Goal: Communication & Community: Participate in discussion

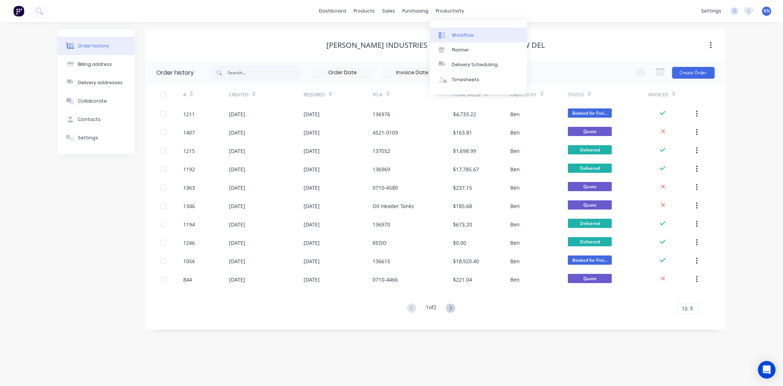
click at [466, 32] on div "Workflow" at bounding box center [463, 35] width 22 height 7
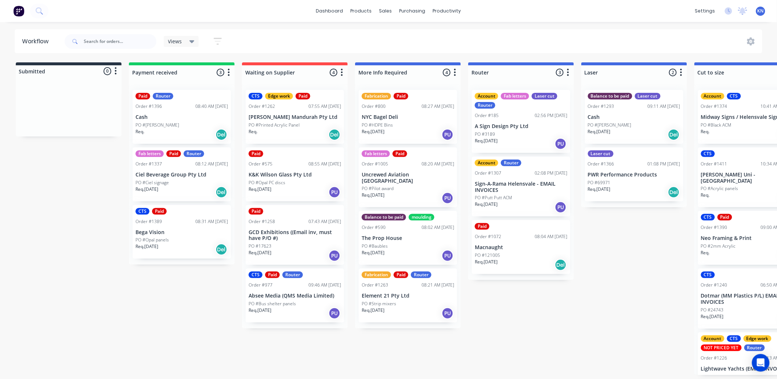
click at [173, 122] on div "PO #[PERSON_NAME]" at bounding box center [182, 125] width 93 height 7
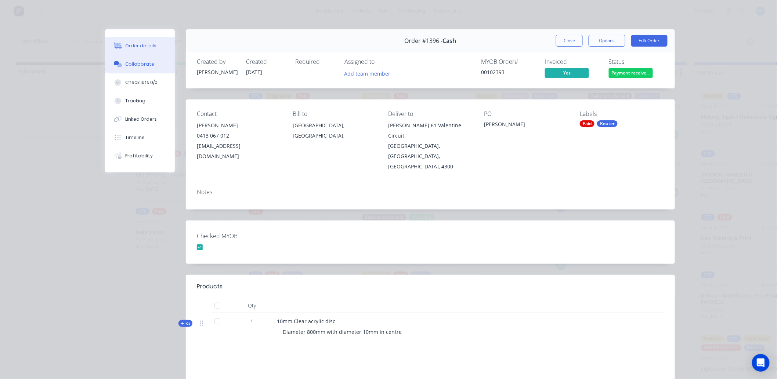
click at [142, 65] on div "Collaborate" at bounding box center [140, 64] width 29 height 7
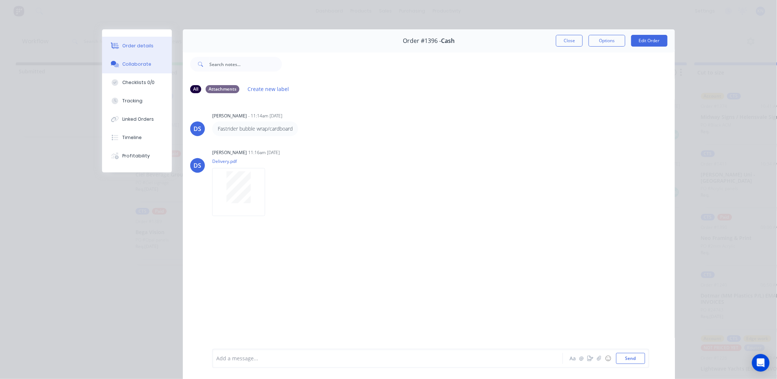
click at [131, 44] on div "Order details" at bounding box center [138, 46] width 31 height 7
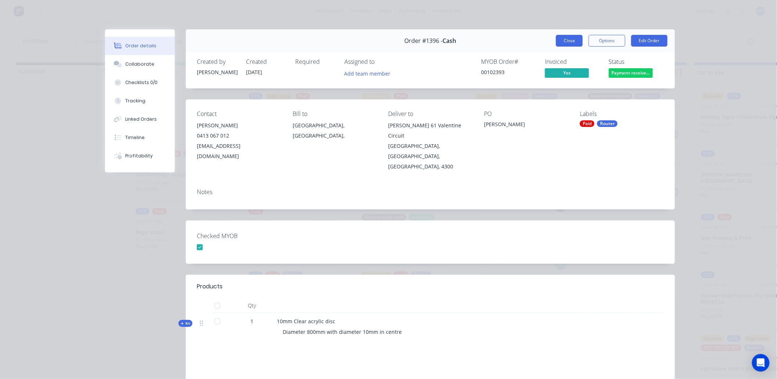
click at [564, 39] on button "Close" at bounding box center [569, 41] width 27 height 12
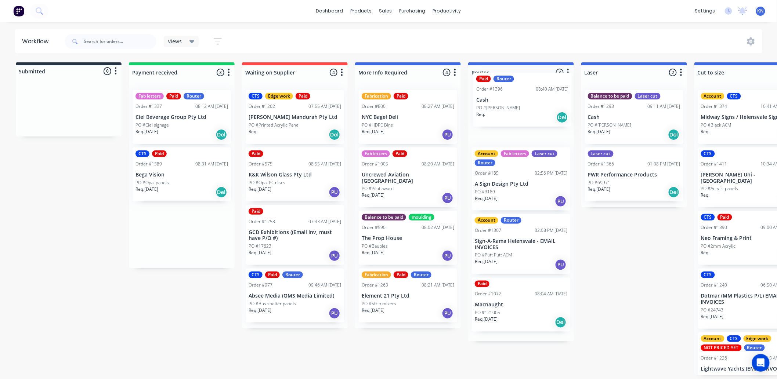
drag, startPoint x: 170, startPoint y: 119, endPoint x: 513, endPoint y: 102, distance: 343.4
click at [167, 119] on p "Ciel Beverage Group Pty Ltd" at bounding box center [182, 117] width 93 height 6
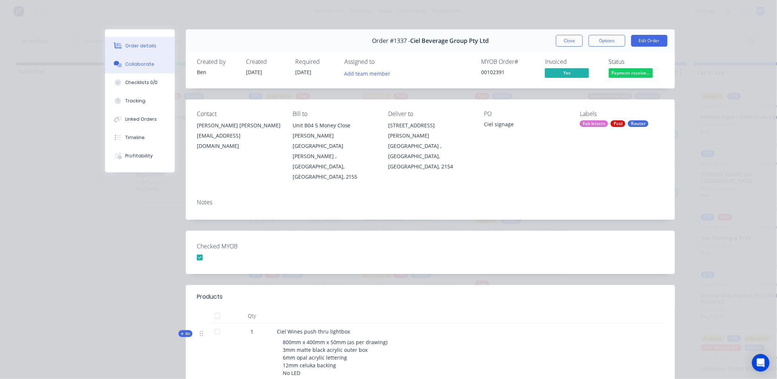
click at [137, 66] on div "Collaborate" at bounding box center [140, 64] width 29 height 7
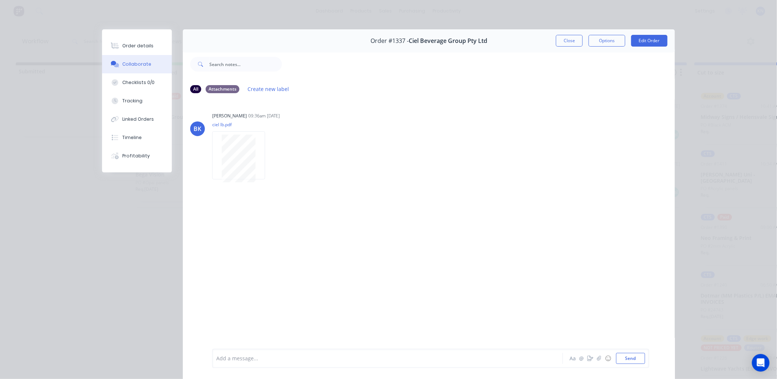
click at [573, 40] on button "Close" at bounding box center [569, 41] width 27 height 12
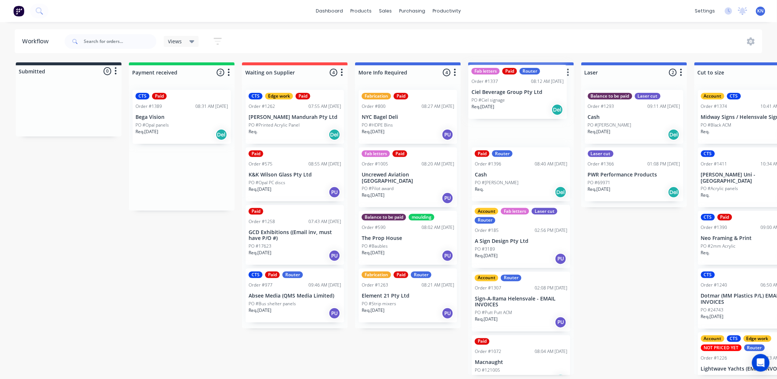
drag, startPoint x: 186, startPoint y: 114, endPoint x: 512, endPoint y: 91, distance: 326.6
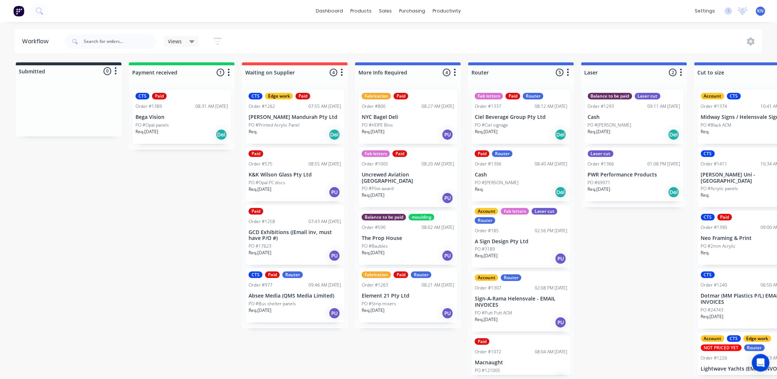
click at [170, 115] on p "Bega Vision" at bounding box center [182, 117] width 93 height 6
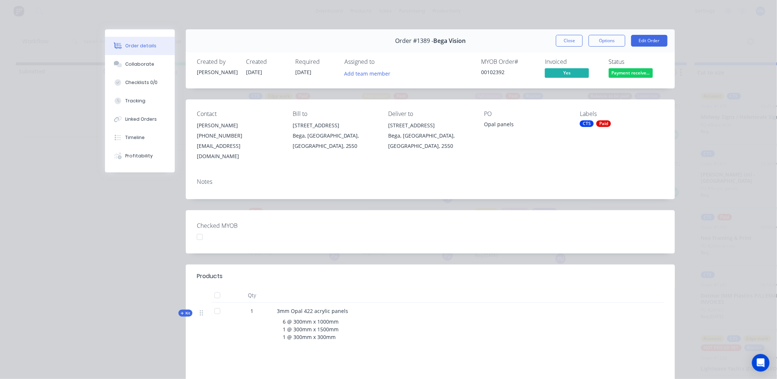
click at [182, 311] on span "Kit" at bounding box center [186, 314] width 10 height 6
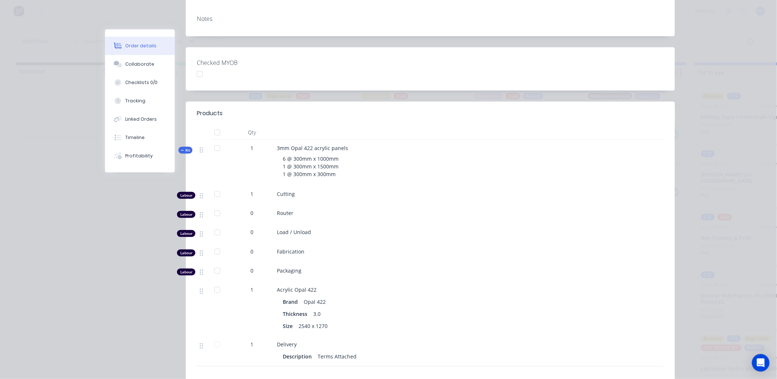
scroll to position [204, 0]
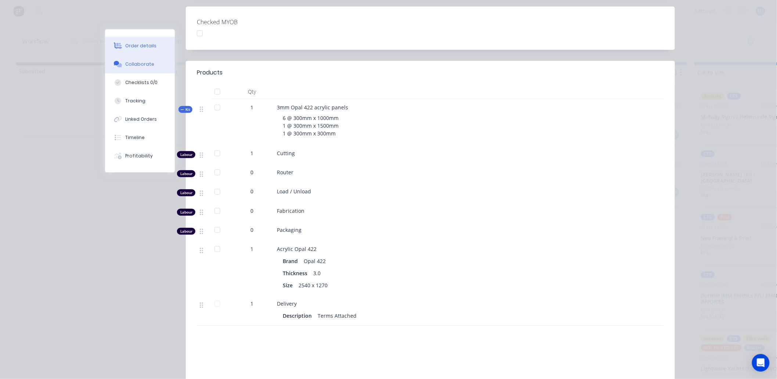
click at [145, 65] on div "Collaborate" at bounding box center [140, 64] width 29 height 7
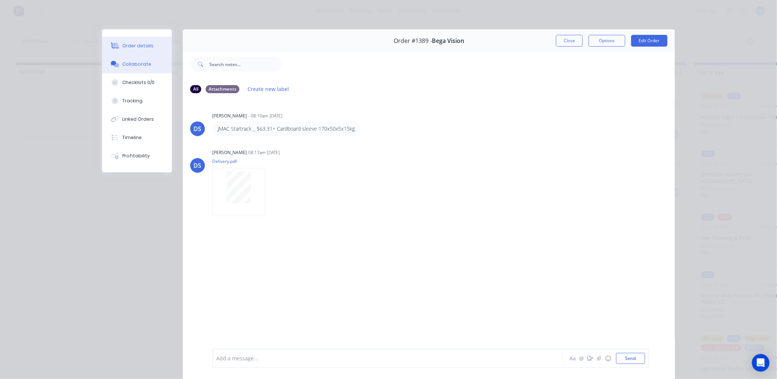
click at [125, 46] on div "Order details" at bounding box center [138, 46] width 31 height 7
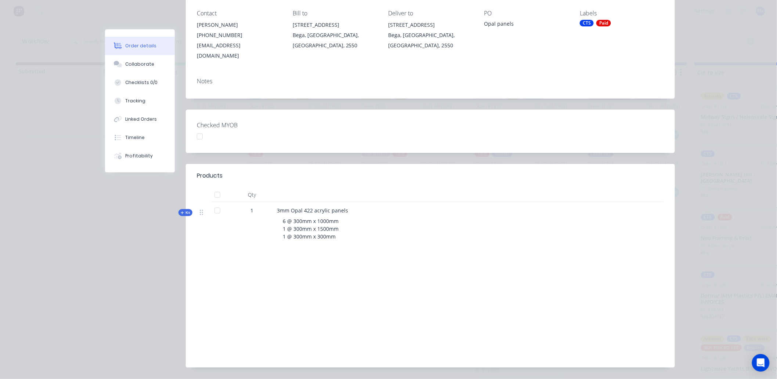
scroll to position [113, 0]
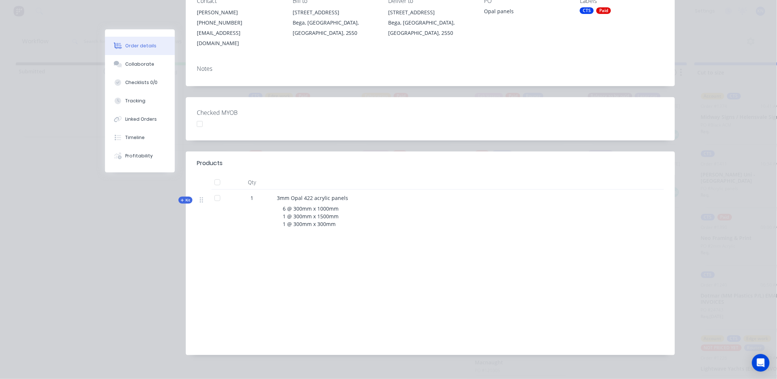
click at [181, 199] on icon at bounding box center [182, 200] width 3 height 3
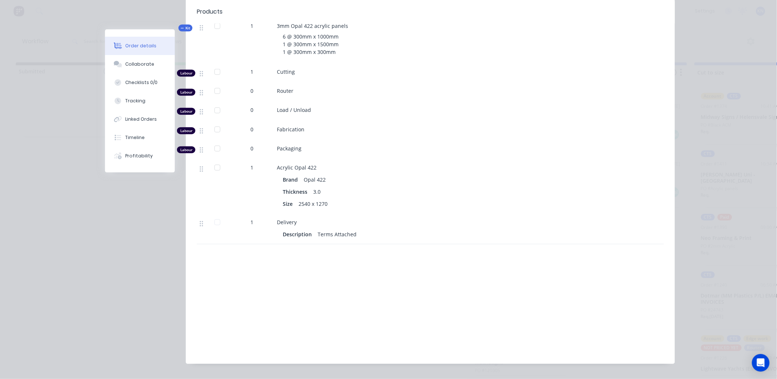
scroll to position [163, 0]
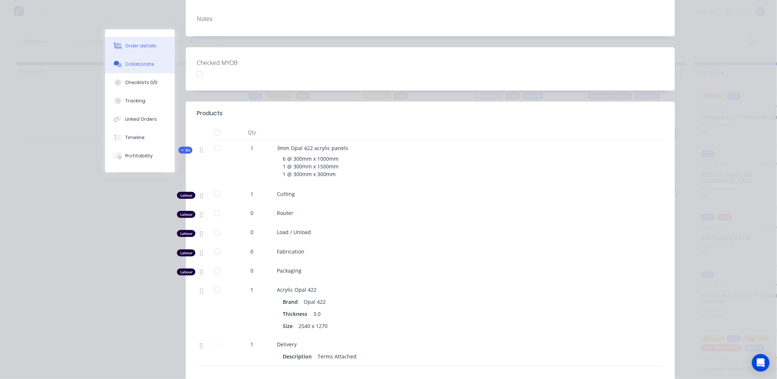
click at [137, 65] on div "Collaborate" at bounding box center [140, 64] width 29 height 7
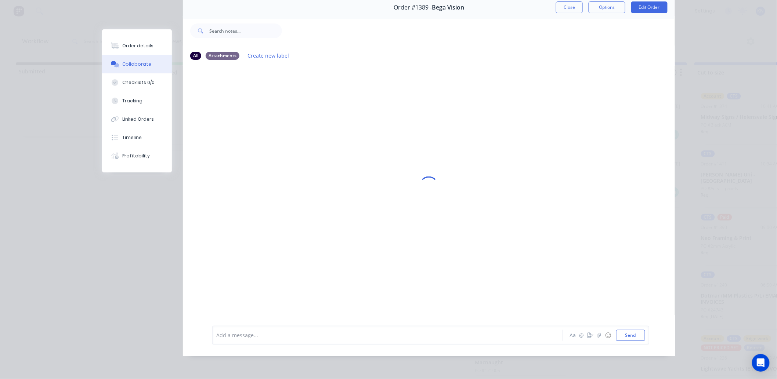
scroll to position [0, 0]
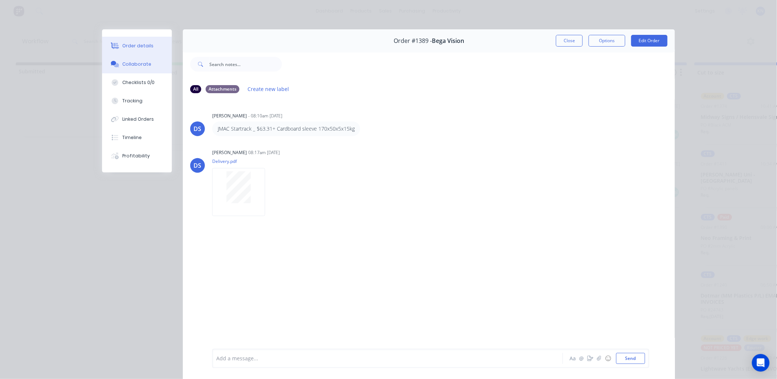
click at [133, 45] on div "Order details" at bounding box center [138, 46] width 31 height 7
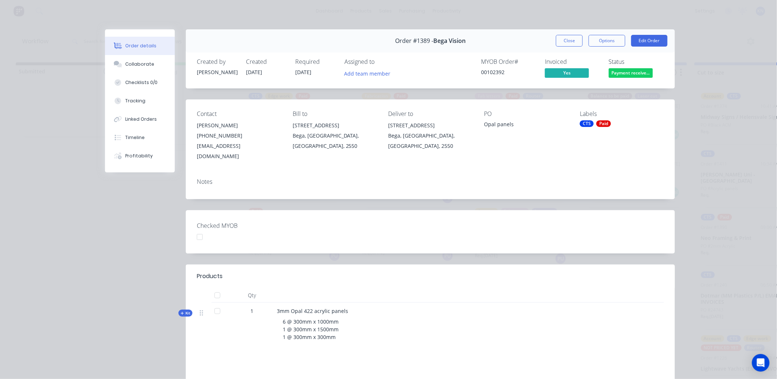
scroll to position [113, 0]
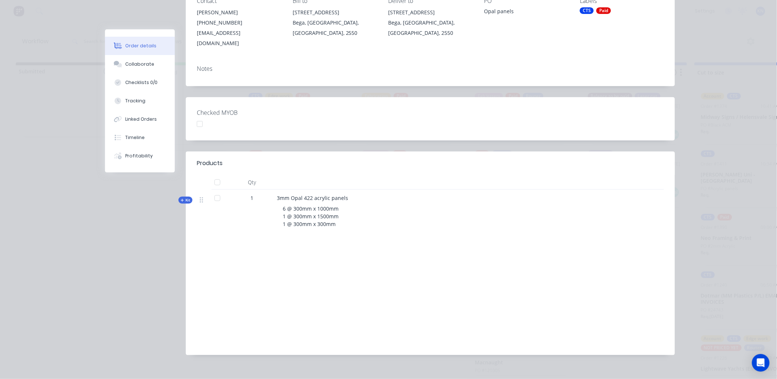
click at [178, 197] on div "Kit" at bounding box center [185, 200] width 14 height 7
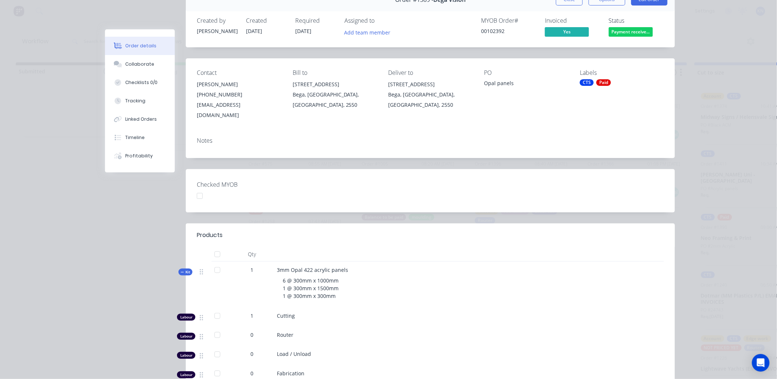
scroll to position [0, 0]
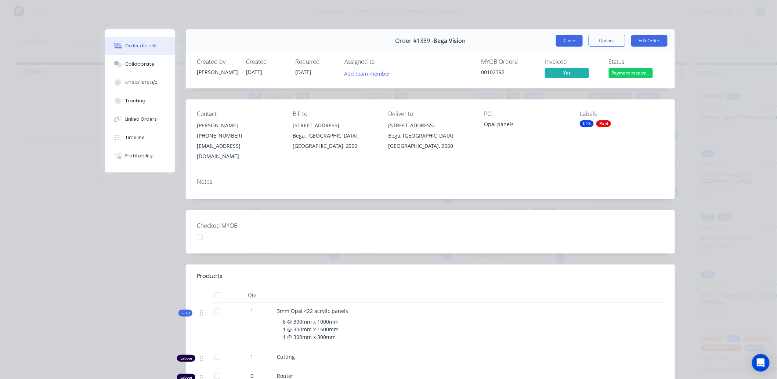
click at [566, 40] on button "Close" at bounding box center [569, 41] width 27 height 12
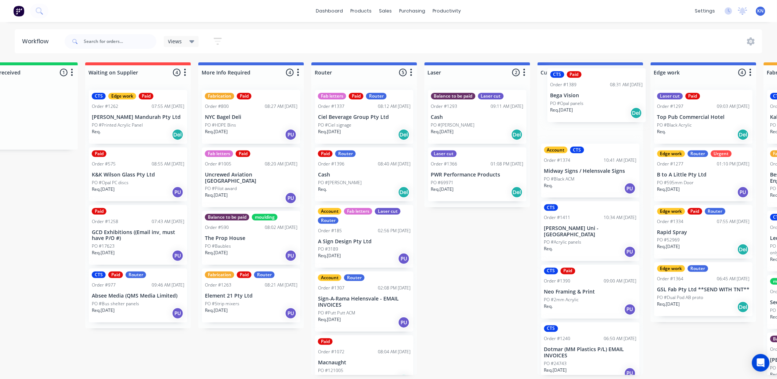
drag, startPoint x: 170, startPoint y: 113, endPoint x: 578, endPoint y: 87, distance: 408.8
click at [578, 87] on div "Submitted 0 Status colour #273444 hex #273444 Save Cancel Summaries Total order…" at bounding box center [716, 218] width 1757 height 313
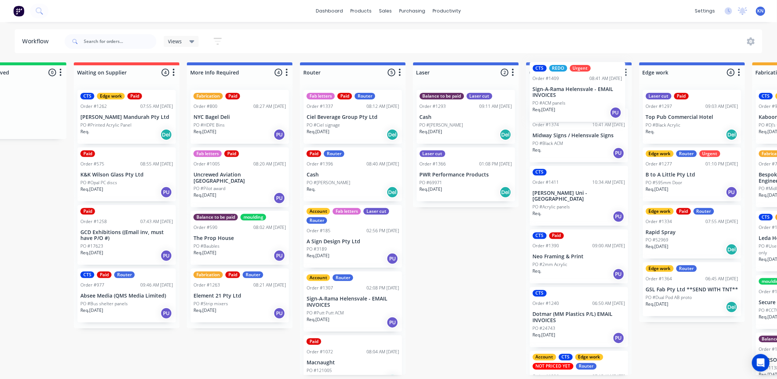
scroll to position [0, 168]
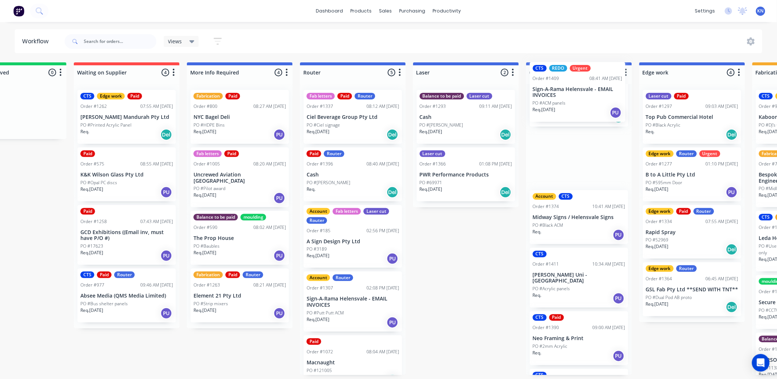
drag, startPoint x: 580, startPoint y: 354, endPoint x: 570, endPoint y: 100, distance: 254.7
click at [570, 100] on div "CTS Paid Order #1389 08:31 AM 05/09/25 Bega Vision PO #Opal panels Req. 04/09/2…" at bounding box center [579, 229] width 106 height 291
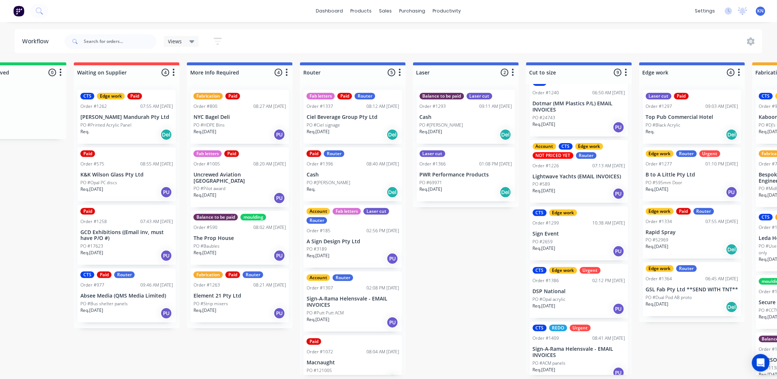
scroll to position [2, 168]
click at [569, 296] on div "PO #Opal acrylic" at bounding box center [579, 299] width 93 height 7
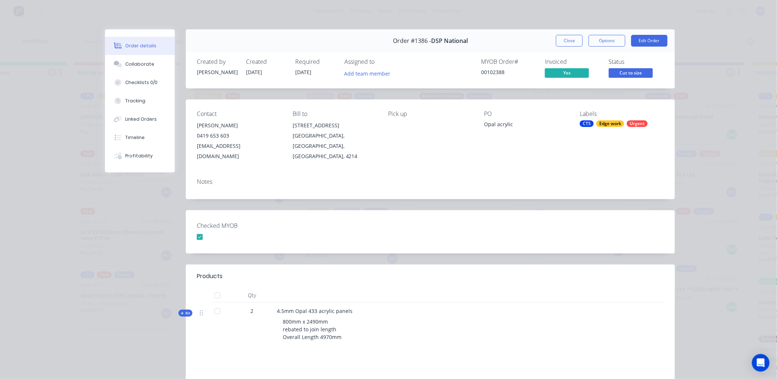
click at [183, 311] on span "Kit" at bounding box center [186, 314] width 10 height 6
click at [181, 312] on icon at bounding box center [182, 314] width 3 height 4
click at [567, 40] on button "Close" at bounding box center [569, 41] width 27 height 12
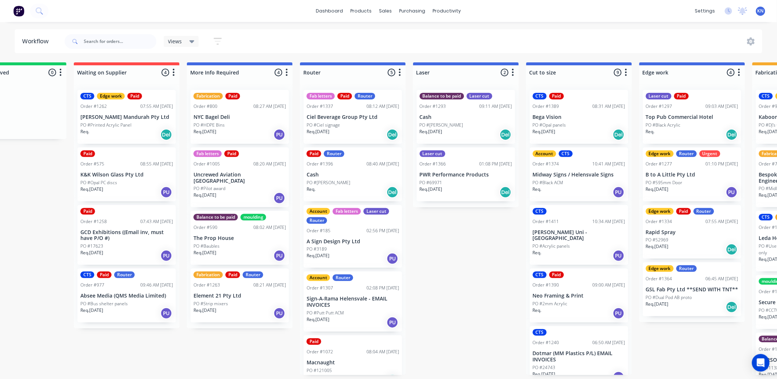
scroll to position [2, 0]
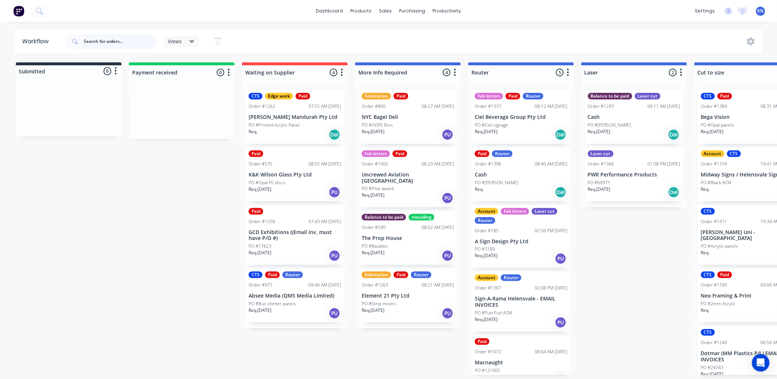
click at [88, 41] on input "text" at bounding box center [120, 41] width 73 height 15
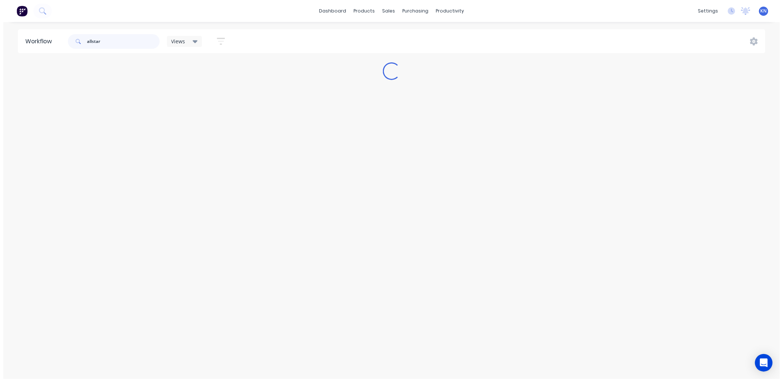
scroll to position [0, 0]
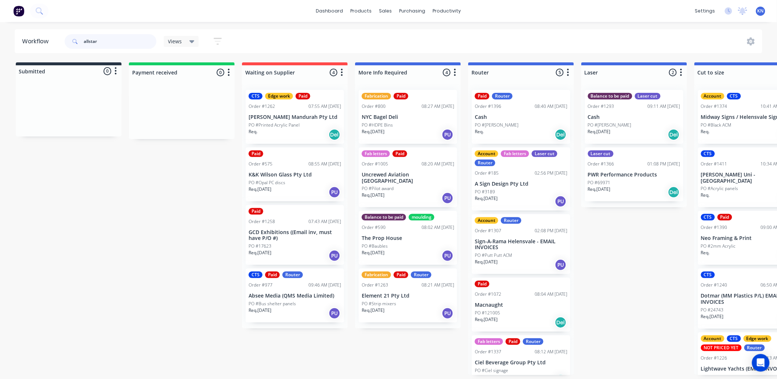
drag, startPoint x: 109, startPoint y: 39, endPoint x: 72, endPoint y: 41, distance: 37.1
click at [72, 41] on div "allstar" at bounding box center [111, 41] width 92 height 15
type input "dream"
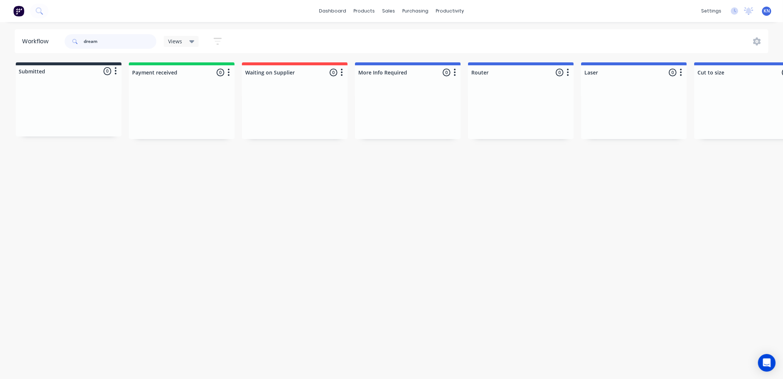
drag, startPoint x: 112, startPoint y: 42, endPoint x: 72, endPoint y: 43, distance: 39.3
click at [72, 43] on div "dream" at bounding box center [111, 41] width 92 height 15
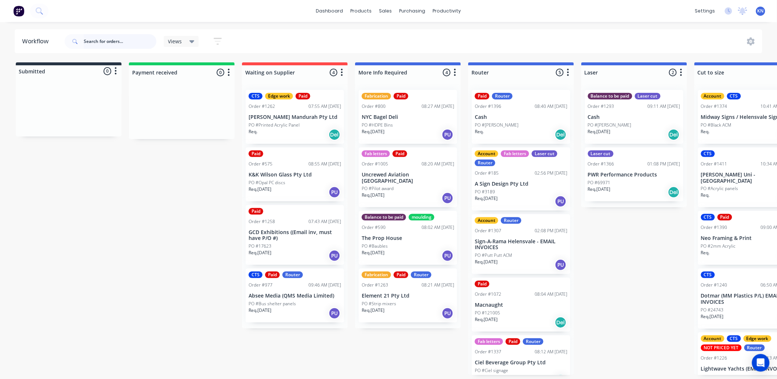
click at [108, 38] on input "text" at bounding box center [120, 41] width 73 height 15
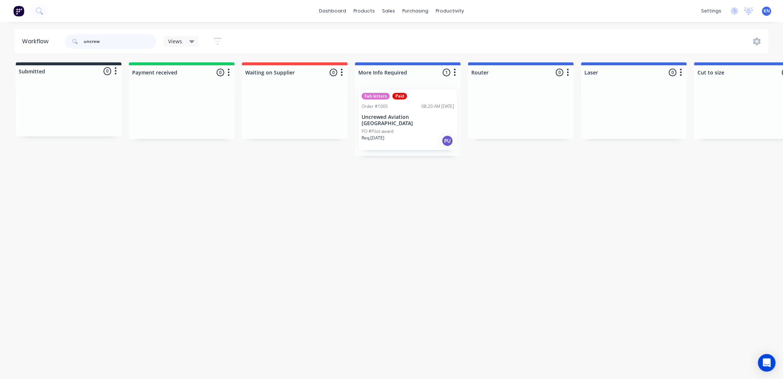
type input "uncrew"
click at [396, 117] on p "Uncrewed Aviation [GEOGRAPHIC_DATA]" at bounding box center [408, 120] width 93 height 12
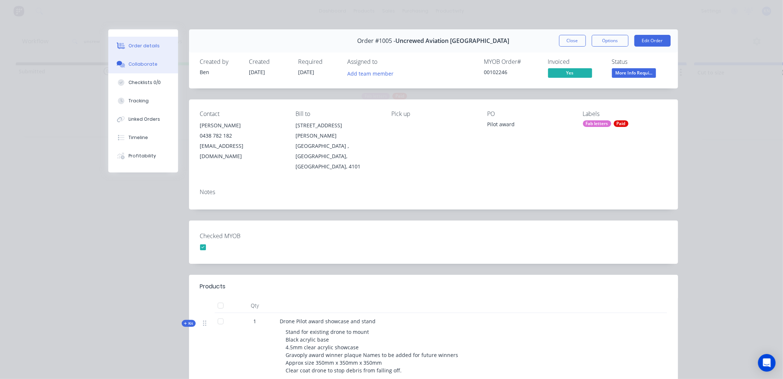
click at [145, 64] on div "Collaborate" at bounding box center [143, 64] width 29 height 7
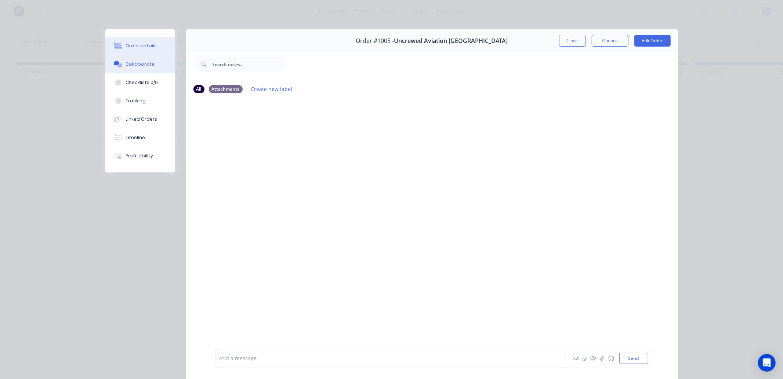
click at [122, 43] on button "Order details" at bounding box center [140, 46] width 70 height 18
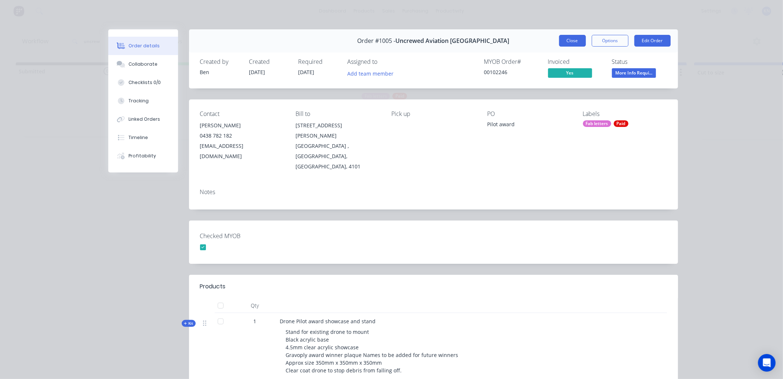
click at [571, 38] on button "Close" at bounding box center [572, 41] width 27 height 12
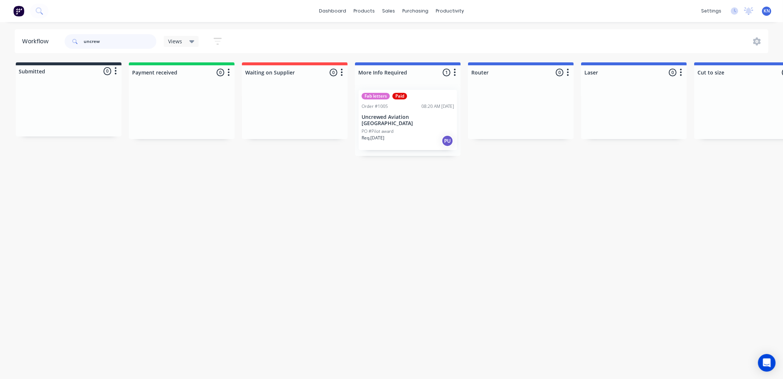
drag, startPoint x: 120, startPoint y: 39, endPoint x: 82, endPoint y: 38, distance: 38.9
click at [82, 38] on div "uncrew" at bounding box center [111, 41] width 92 height 15
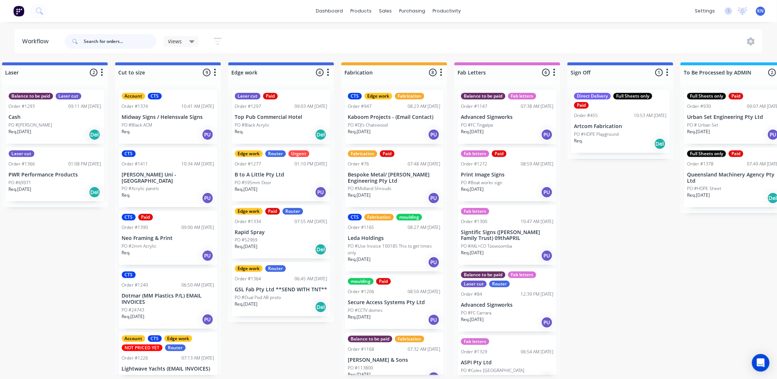
scroll to position [0, 913]
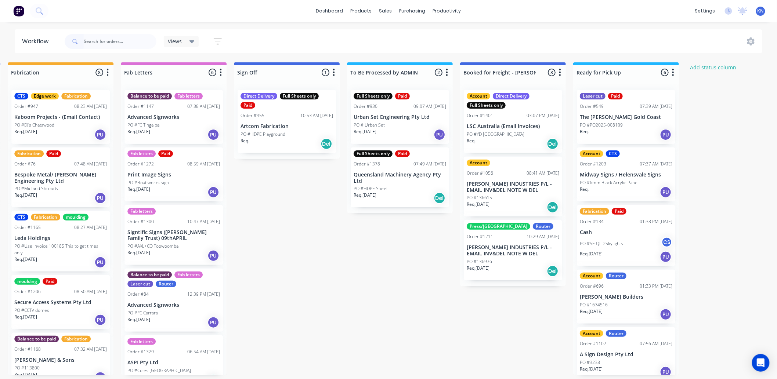
click at [294, 130] on div "Direct Delivery Full Sheets only Paid Order #455 10:53 AM 05/09/25 Artcom Fabri…" at bounding box center [287, 121] width 98 height 63
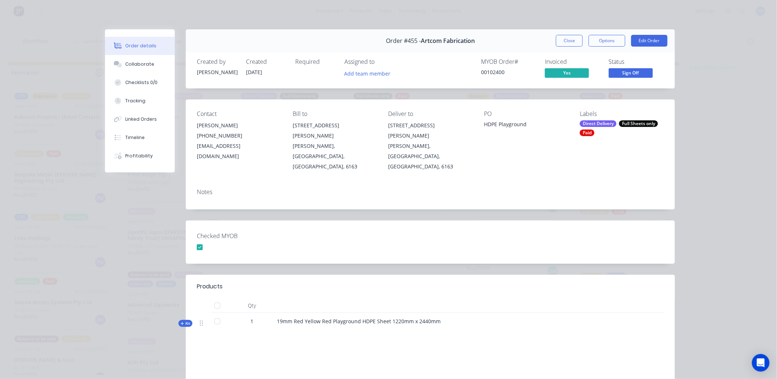
click at [183, 321] on span "Kit" at bounding box center [186, 324] width 10 height 6
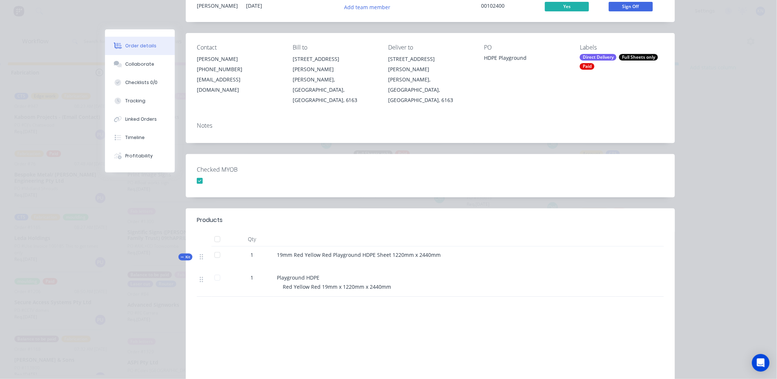
scroll to position [0, 0]
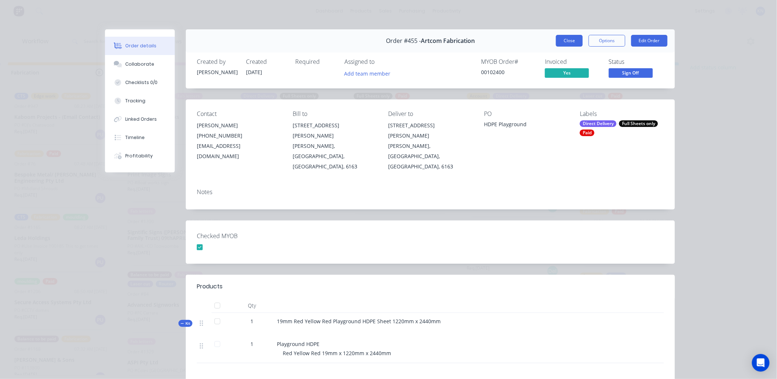
click at [567, 40] on button "Close" at bounding box center [569, 41] width 27 height 12
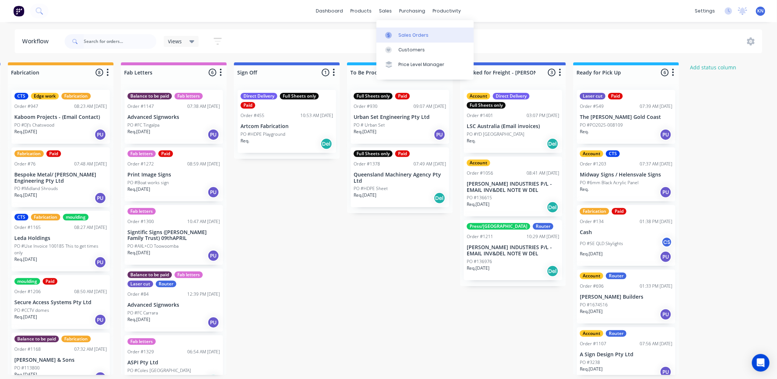
click at [398, 32] on div "Sales Orders" at bounding box center [413, 35] width 30 height 7
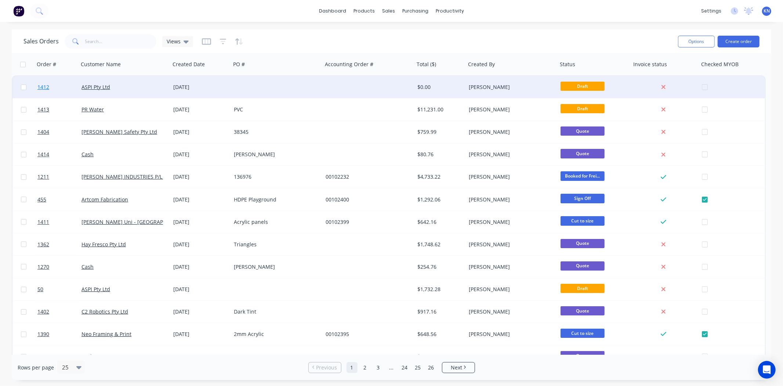
click at [45, 87] on span "1412" at bounding box center [43, 86] width 12 height 7
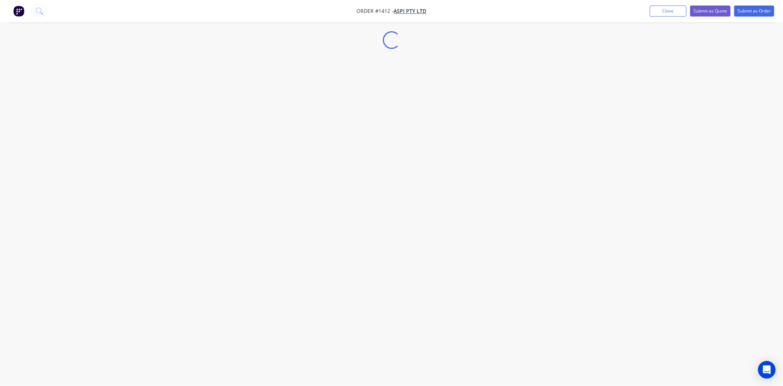
click at [45, 87] on div "Loading..." at bounding box center [391, 193] width 783 height 386
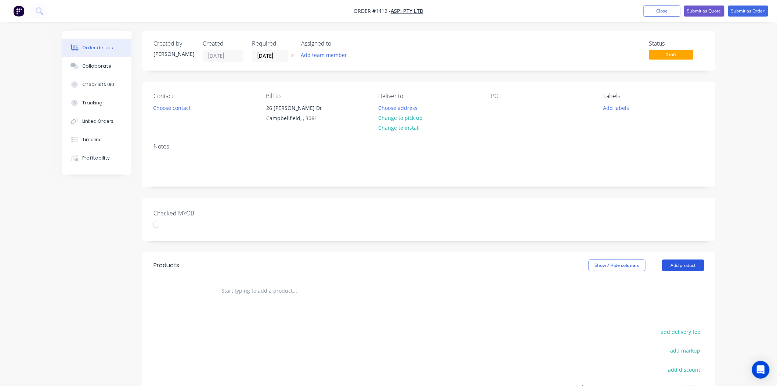
click at [693, 262] on button "Add product" at bounding box center [683, 265] width 42 height 12
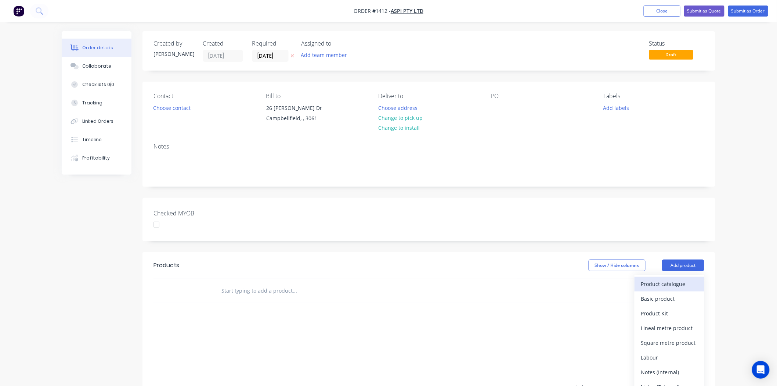
click at [661, 283] on div "Product catalogue" at bounding box center [669, 283] width 57 height 11
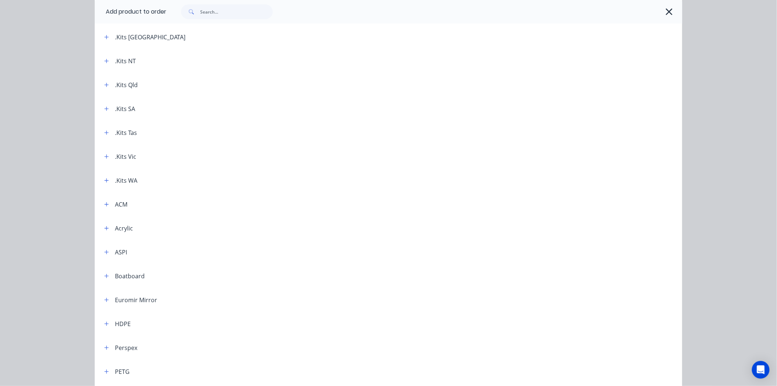
scroll to position [163, 0]
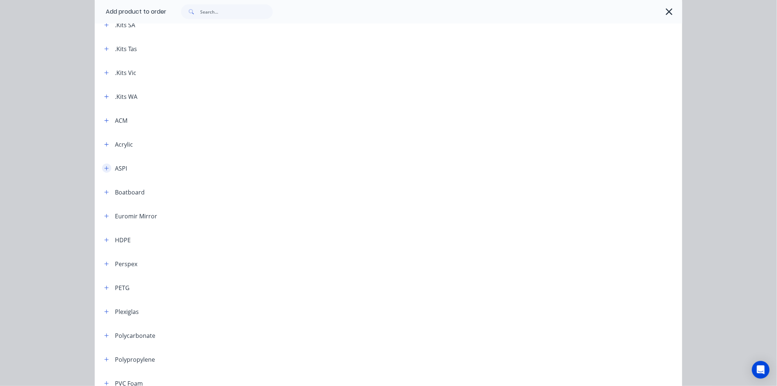
click at [105, 164] on button "button" at bounding box center [106, 167] width 9 height 9
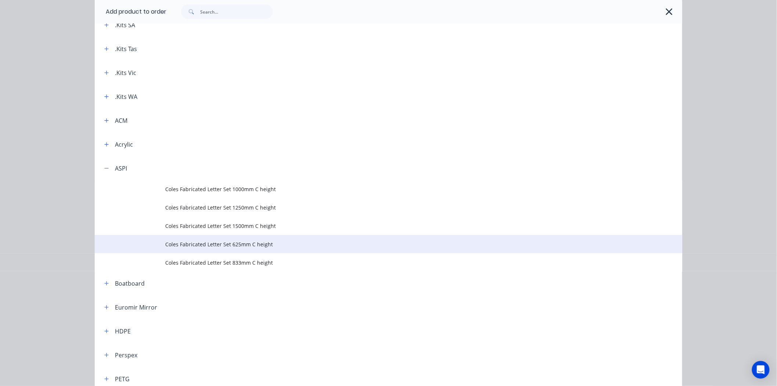
click at [234, 242] on span "Coles Fabricated Letter Set 625mm C height" at bounding box center [371, 244] width 413 height 8
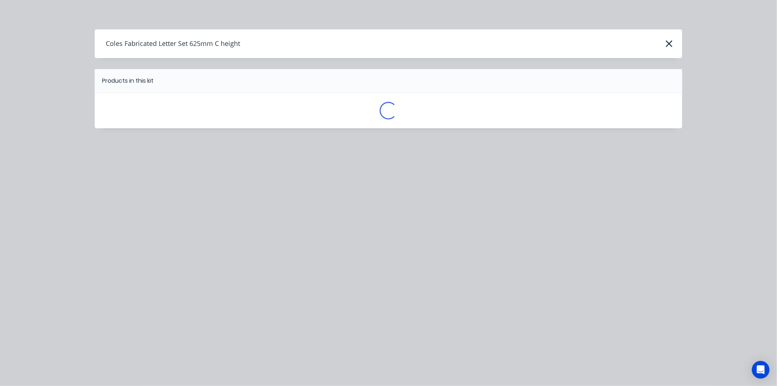
scroll to position [0, 0]
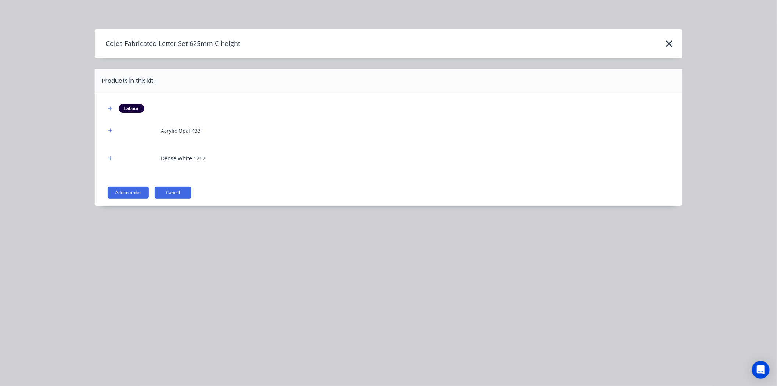
click at [141, 182] on div "Labour Acrylic Opal 433 Dense White 1212 Add to order Cancel" at bounding box center [389, 149] width 588 height 113
click at [136, 193] on button "Add to order" at bounding box center [128, 193] width 41 height 12
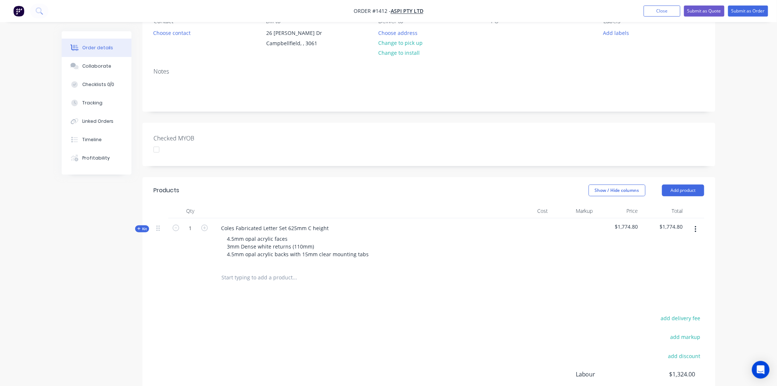
scroll to position [82, 0]
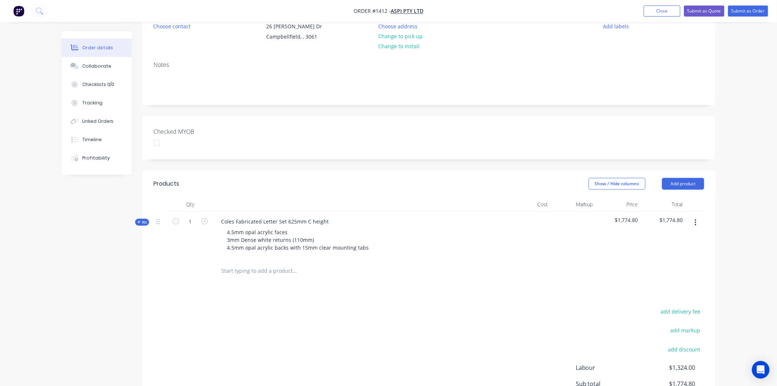
click at [148, 219] on div "Kit" at bounding box center [142, 221] width 14 height 7
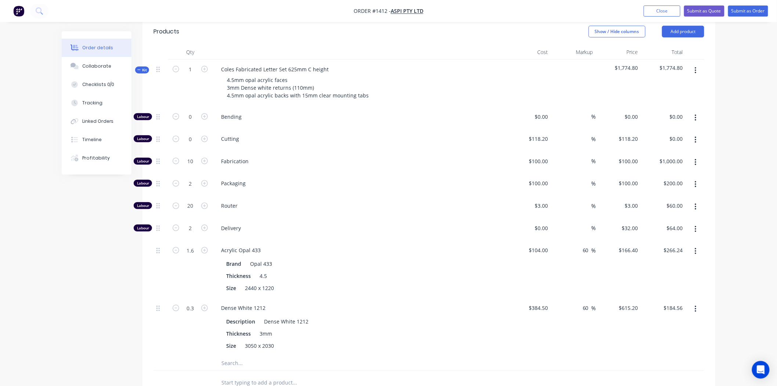
scroll to position [245, 0]
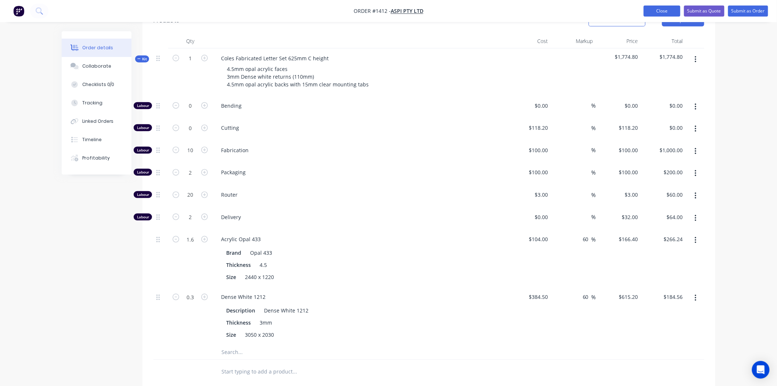
click at [667, 10] on button "Close" at bounding box center [662, 11] width 37 height 11
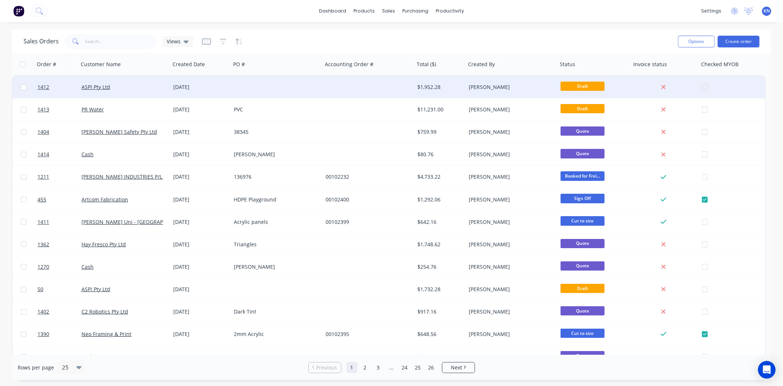
click at [439, 84] on div "$1,952.28" at bounding box center [439, 86] width 43 height 7
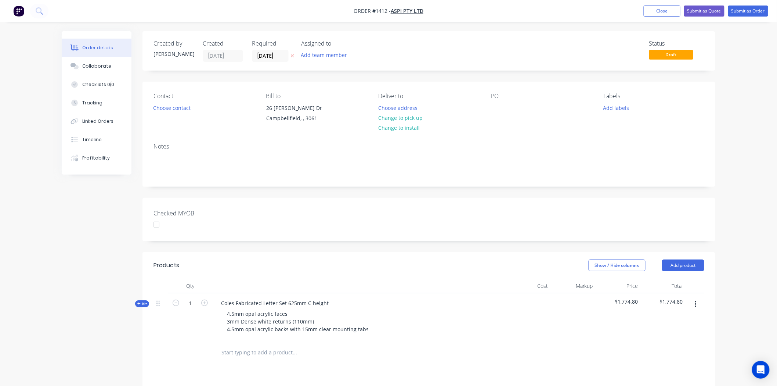
click at [695, 303] on icon "button" at bounding box center [696, 304] width 2 height 8
click at [648, 366] on div "Delete" at bounding box center [669, 367] width 57 height 11
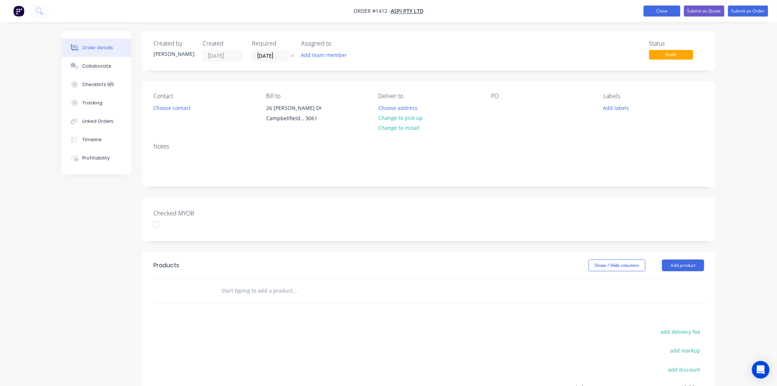
click at [653, 12] on button "Close" at bounding box center [662, 11] width 37 height 11
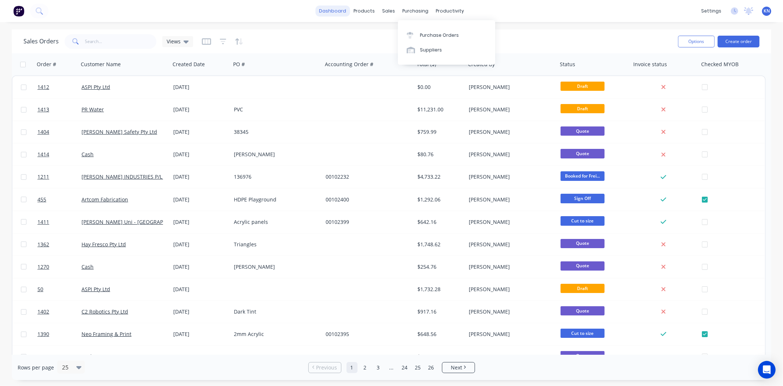
click at [340, 13] on link "dashboard" at bounding box center [332, 11] width 35 height 11
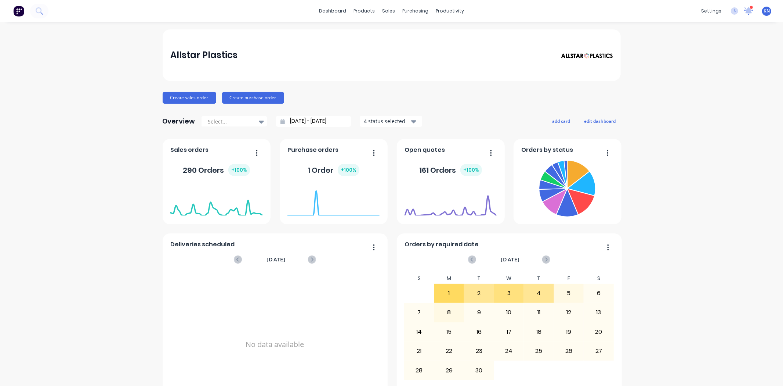
click at [746, 12] on icon at bounding box center [749, 10] width 7 height 6
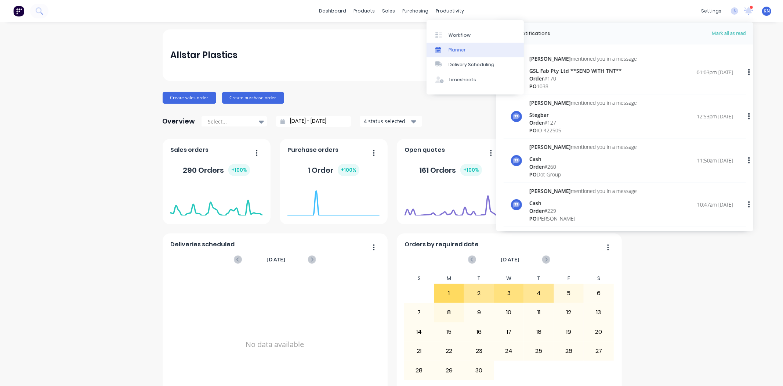
click at [450, 54] on link "Planner" at bounding box center [475, 50] width 97 height 15
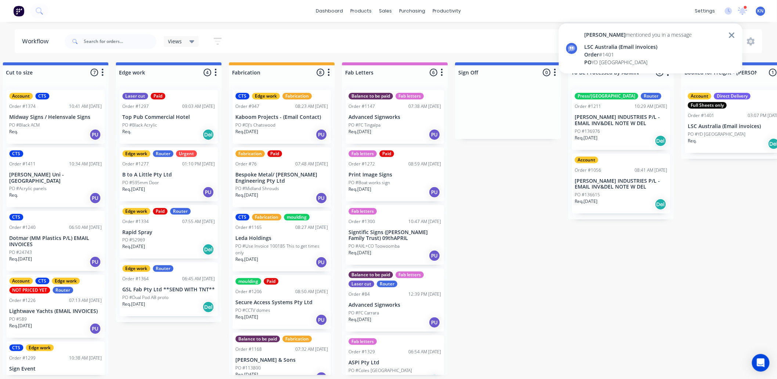
scroll to position [196, 0]
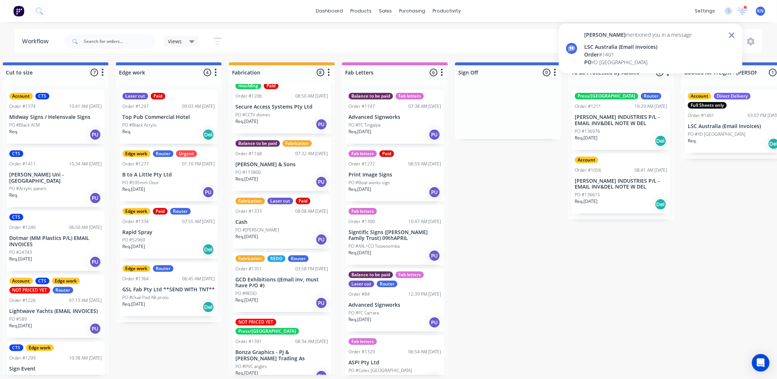
click at [524, 213] on div "Submitted 0 Status colour #273444 hex #273444 Save Cancel Summaries Total order…" at bounding box center [181, 218] width 1757 height 313
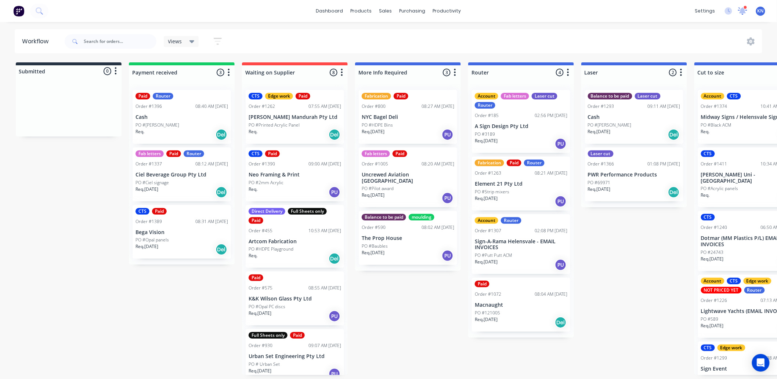
click at [743, 11] on icon at bounding box center [743, 10] width 7 height 6
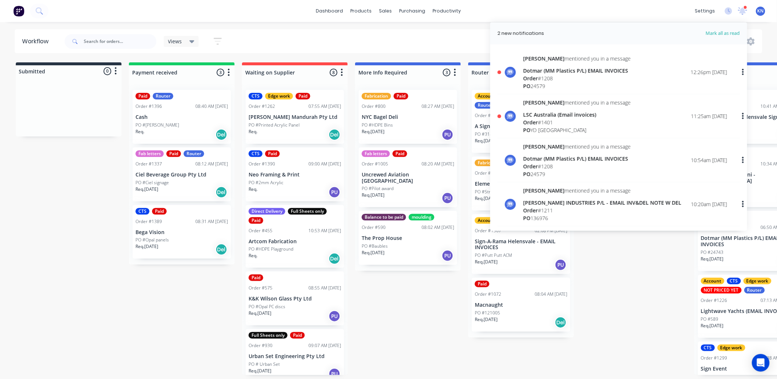
click at [549, 69] on div "Dotmar (MM Plastics P/L) EMAIL INVOICES" at bounding box center [577, 71] width 108 height 8
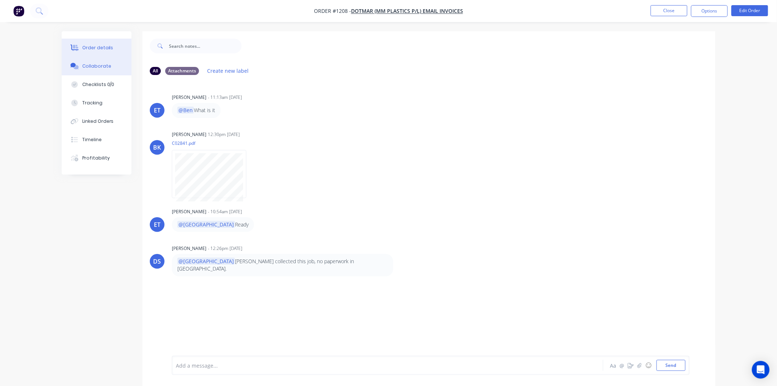
click at [108, 46] on div "Order details" at bounding box center [97, 47] width 31 height 7
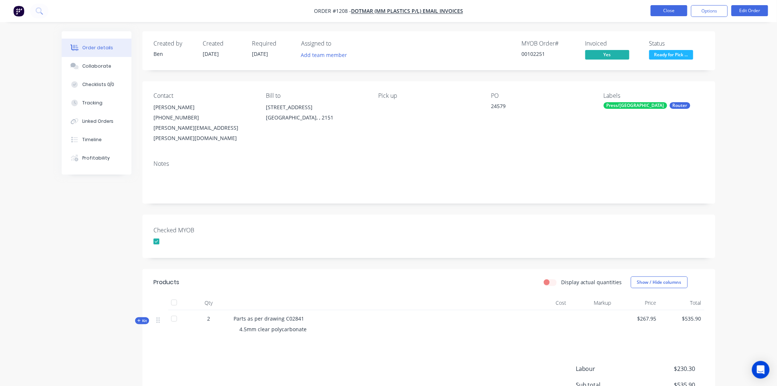
click at [662, 11] on button "Close" at bounding box center [669, 10] width 37 height 11
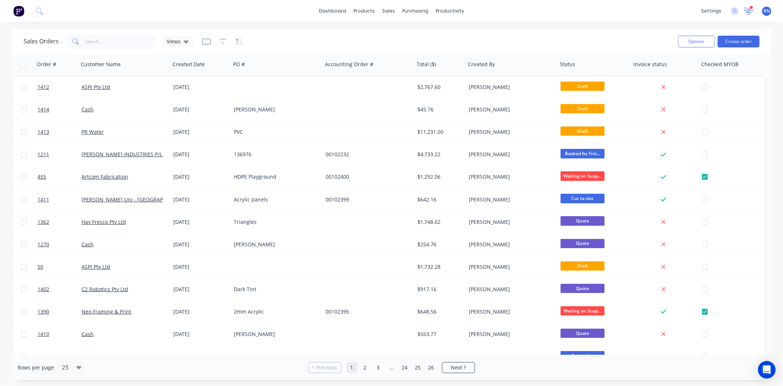
click at [749, 10] on icon at bounding box center [749, 10] width 7 height 6
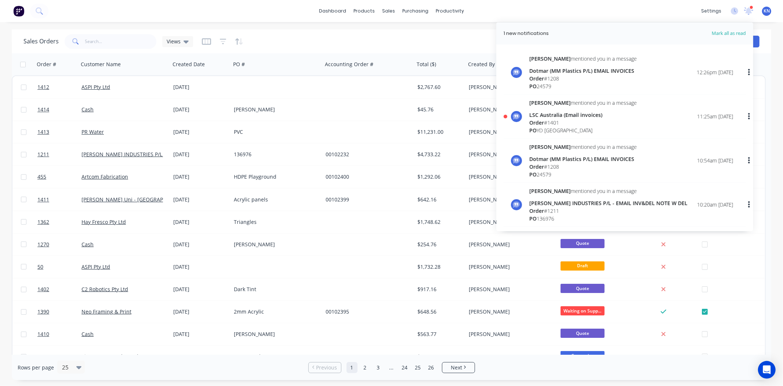
click at [556, 122] on div "Order # 1401" at bounding box center [584, 123] width 108 height 8
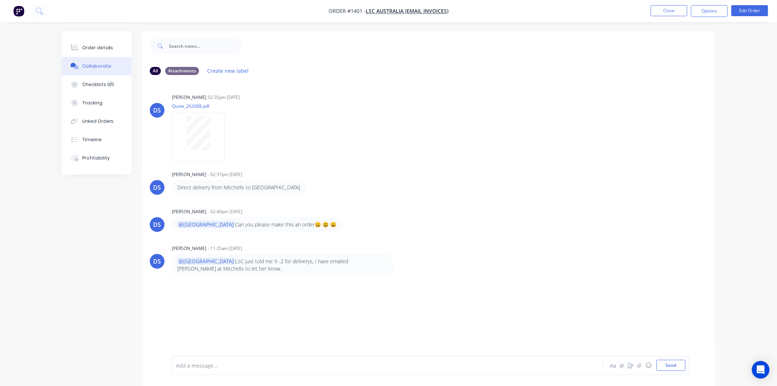
click at [219, 367] on div at bounding box center [367, 365] width 382 height 8
click at [667, 364] on button "Send" at bounding box center [671, 365] width 29 height 11
click at [673, 9] on button "Close" at bounding box center [669, 10] width 37 height 11
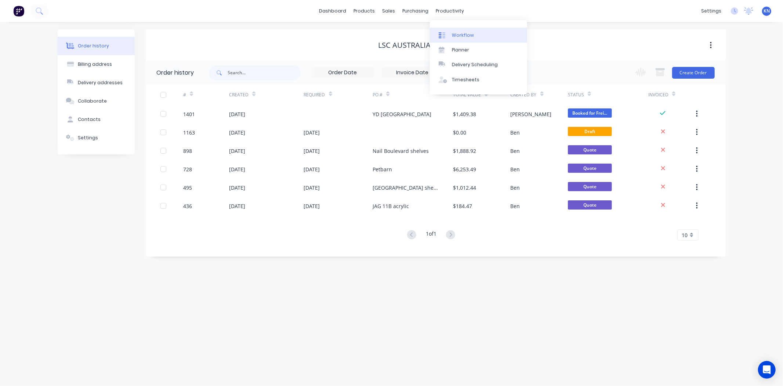
click at [472, 34] on link "Workflow" at bounding box center [478, 35] width 97 height 15
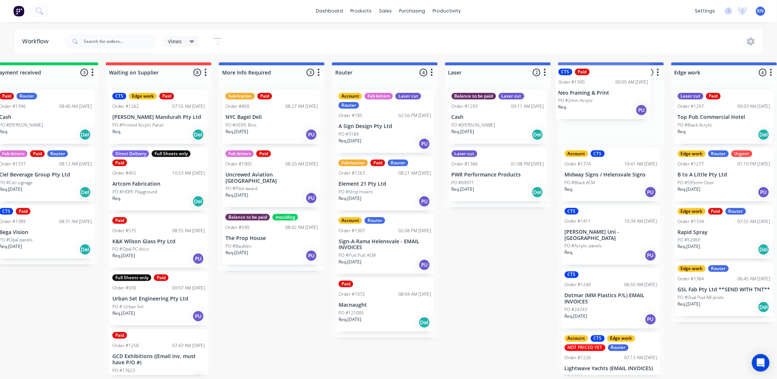
scroll to position [0, 142]
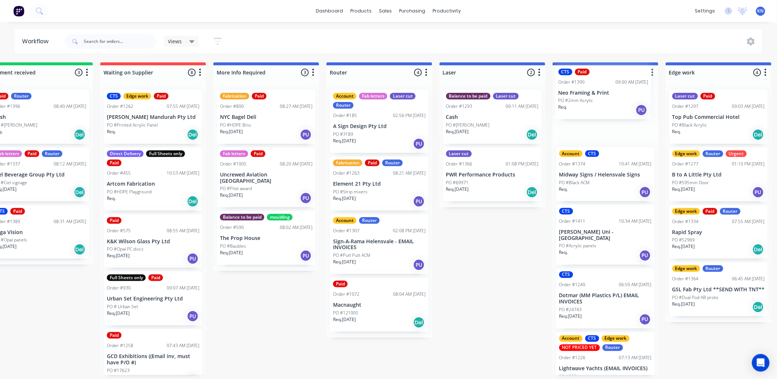
drag, startPoint x: 274, startPoint y: 178, endPoint x: 586, endPoint y: 97, distance: 322.3
click at [586, 97] on div "Submitted 0 Status colour #273444 hex #273444 Save Cancel Summaries Total order…" at bounding box center [731, 218] width 1757 height 313
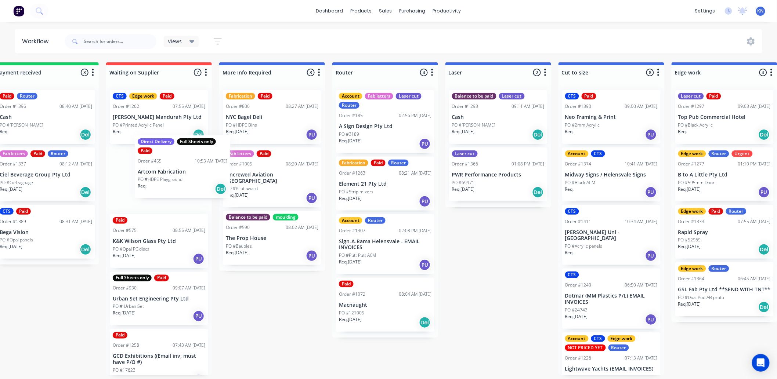
scroll to position [0, 135]
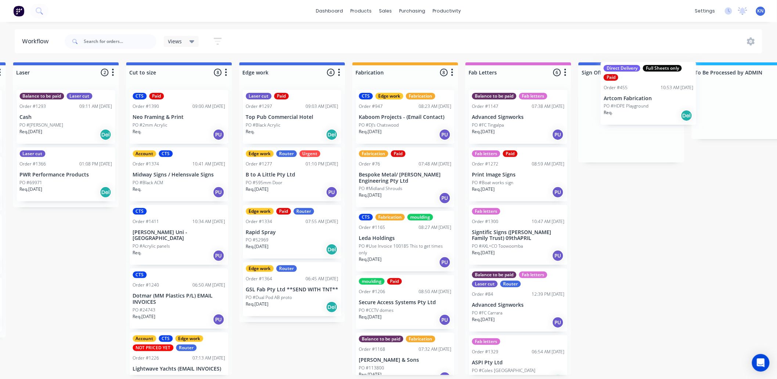
drag, startPoint x: 133, startPoint y: 181, endPoint x: 631, endPoint y: 91, distance: 505.6
click at [634, 92] on div "Submitted 0 Status colour #273444 hex #273444 Save Cancel Summaries Total order…" at bounding box center [304, 218] width 1757 height 313
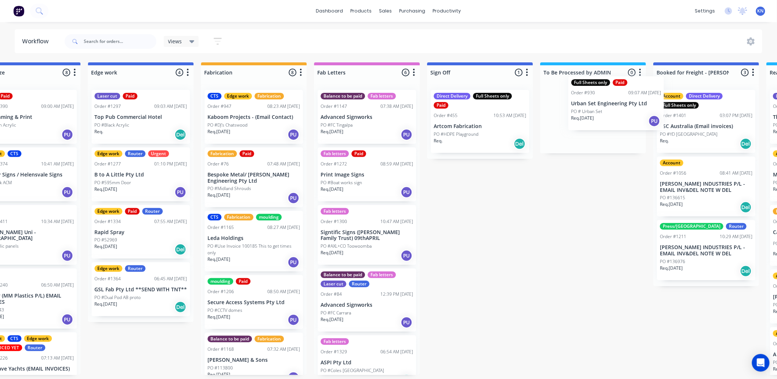
scroll to position [0, 722]
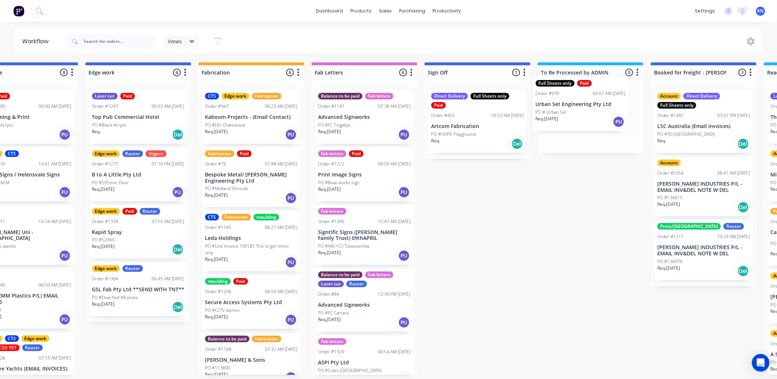
drag, startPoint x: 283, startPoint y: 234, endPoint x: 573, endPoint y: 102, distance: 318.2
click at [573, 104] on div "Submitted 0 Status colour #273444 hex #273444 Save Cancel Summaries Total order…" at bounding box center [150, 218] width 1757 height 313
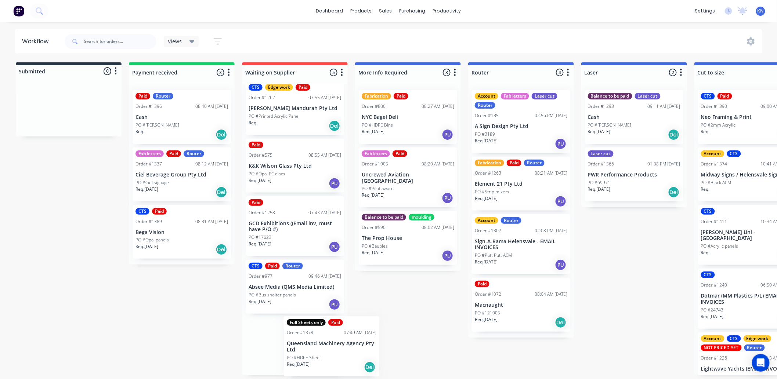
scroll to position [10, 0]
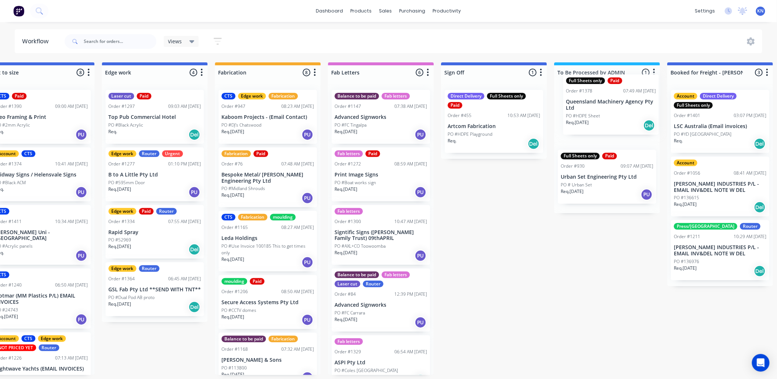
drag, startPoint x: 288, startPoint y: 355, endPoint x: 611, endPoint y: 103, distance: 410.0
click at [611, 103] on div "Submitted 0 Status colour #273444 hex #273444 Save Cancel Summaries Total order…" at bounding box center [167, 218] width 1757 height 313
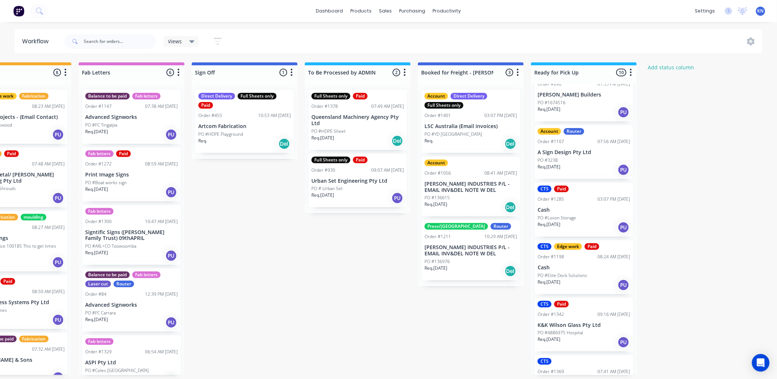
scroll to position [204, 0]
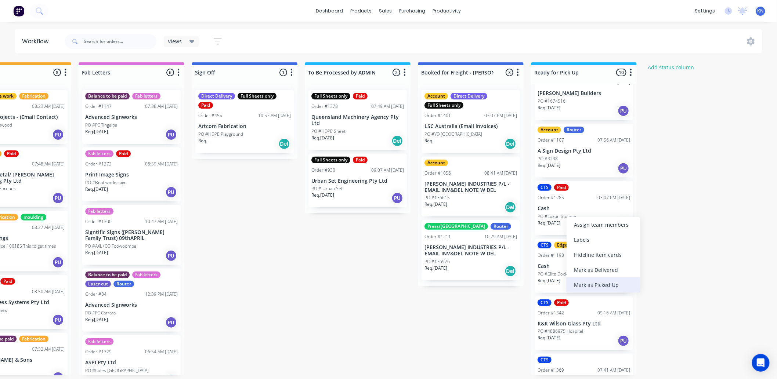
click at [615, 284] on div "Mark as Picked Up" at bounding box center [604, 285] width 74 height 15
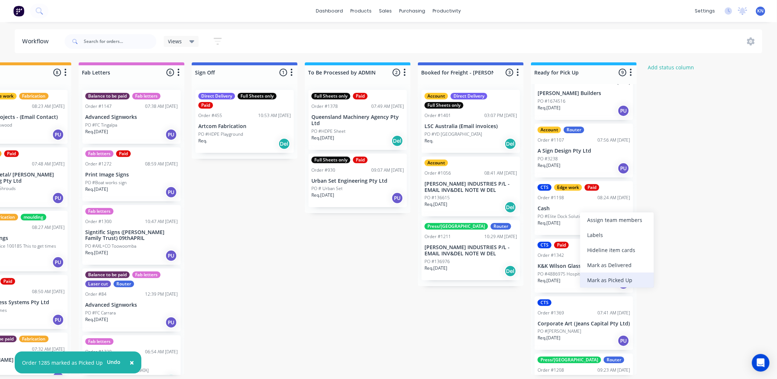
click at [608, 277] on div "Mark as Picked Up" at bounding box center [617, 280] width 74 height 15
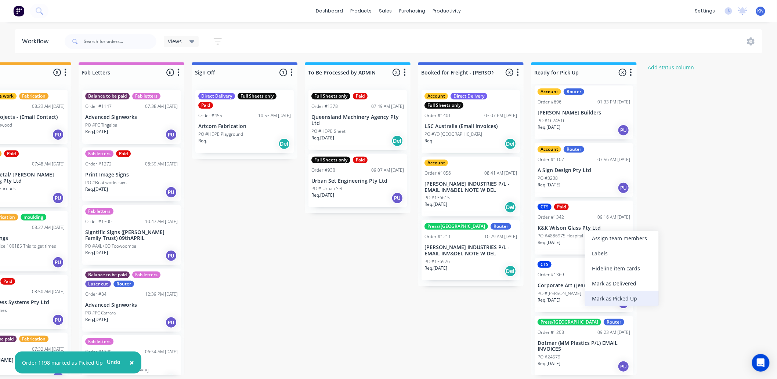
click at [614, 298] on div "Mark as Picked Up" at bounding box center [622, 298] width 74 height 15
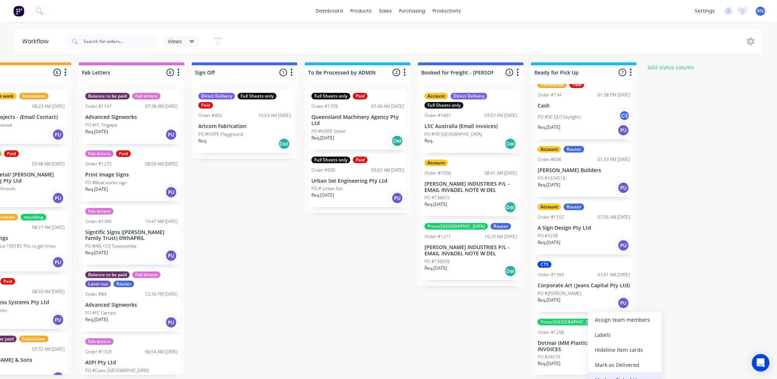
click at [628, 376] on div "Mark as Picked Up" at bounding box center [625, 380] width 74 height 15
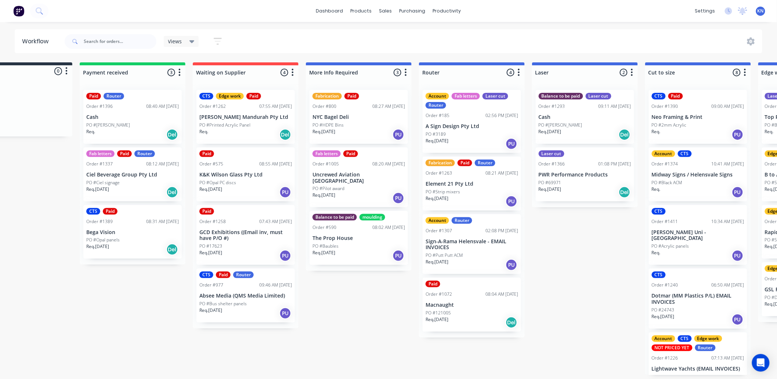
scroll to position [0, 47]
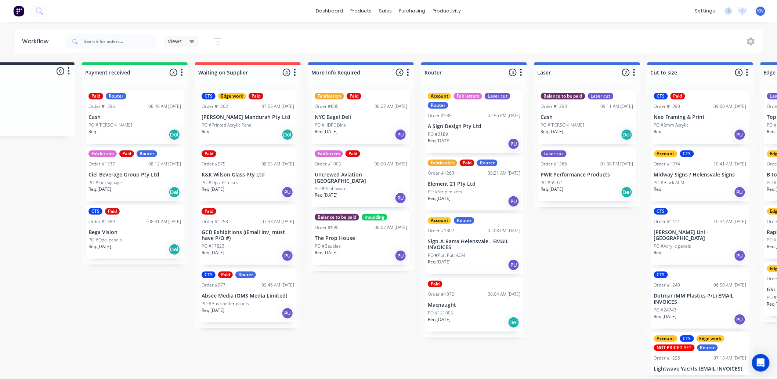
click at [571, 127] on div "PO #[PERSON_NAME]" at bounding box center [587, 125] width 93 height 7
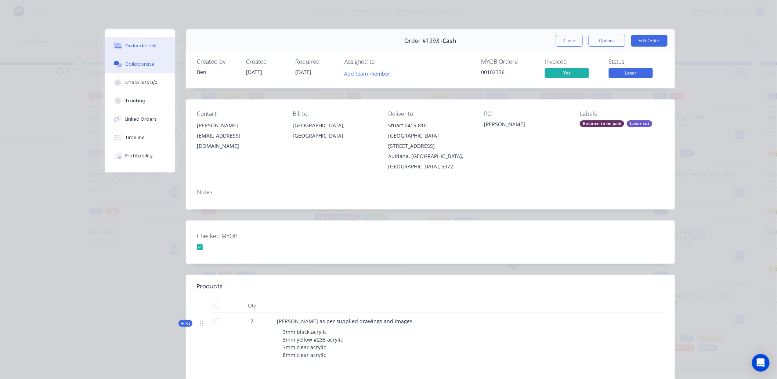
click at [134, 64] on div "Collaborate" at bounding box center [140, 64] width 29 height 7
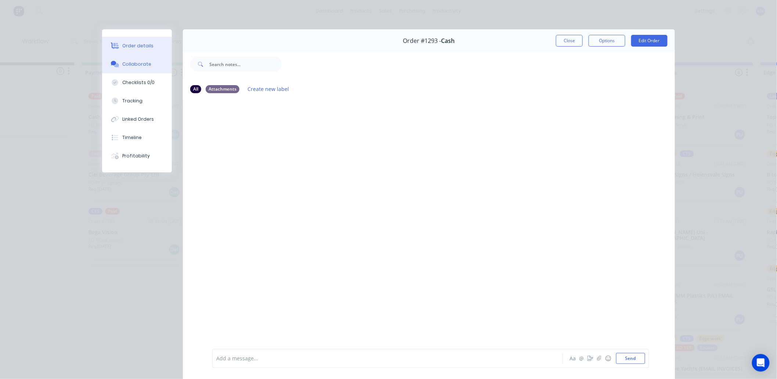
click at [129, 45] on div "Order details" at bounding box center [138, 46] width 31 height 7
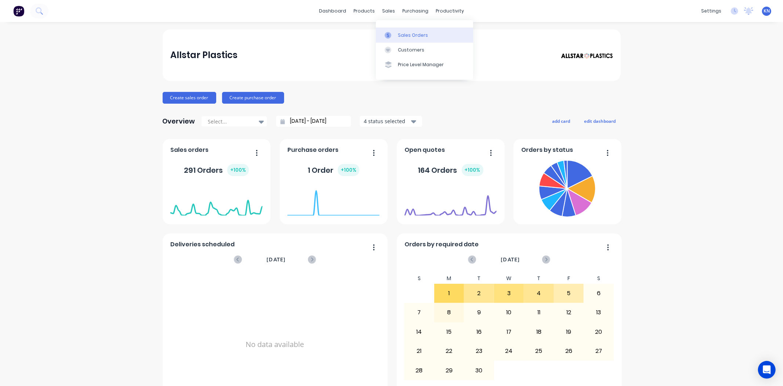
click at [414, 33] on div "Sales Orders" at bounding box center [413, 35] width 30 height 7
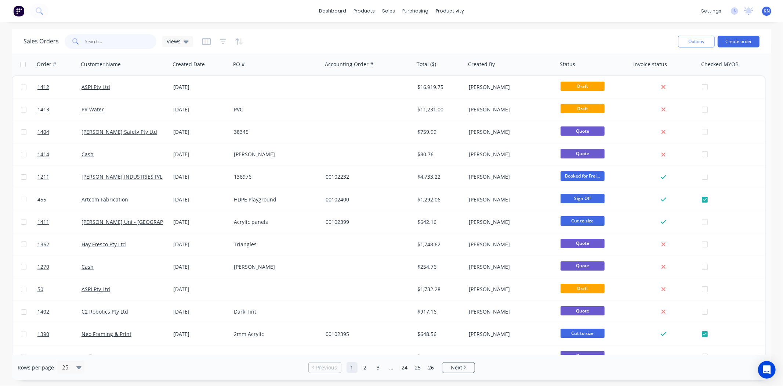
click at [113, 46] on input "text" at bounding box center [121, 41] width 72 height 15
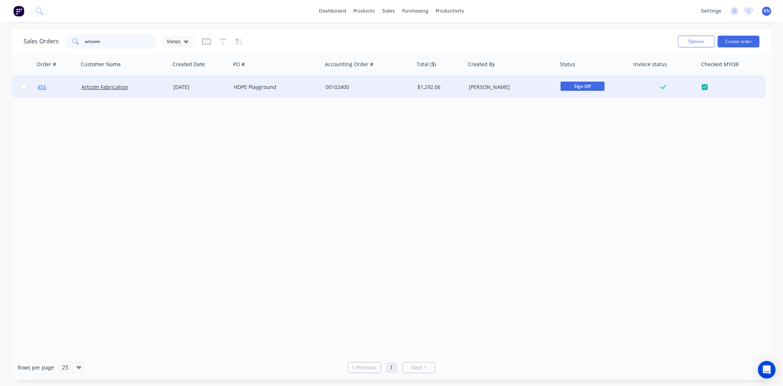
type input "artcom"
click at [38, 86] on span "455" at bounding box center [41, 86] width 9 height 7
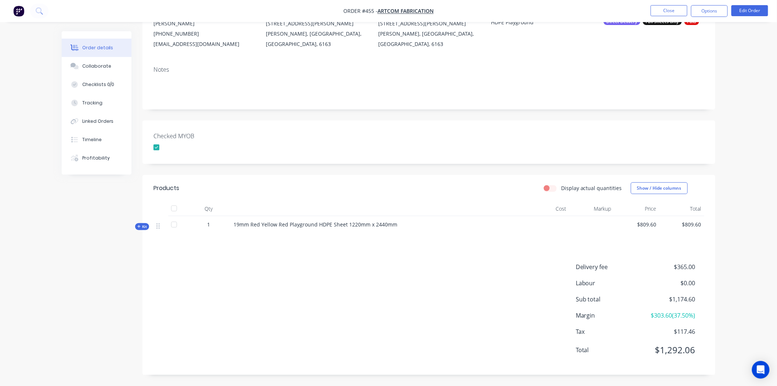
scroll to position [84, 0]
click at [146, 224] on span "Kit" at bounding box center [142, 227] width 10 height 6
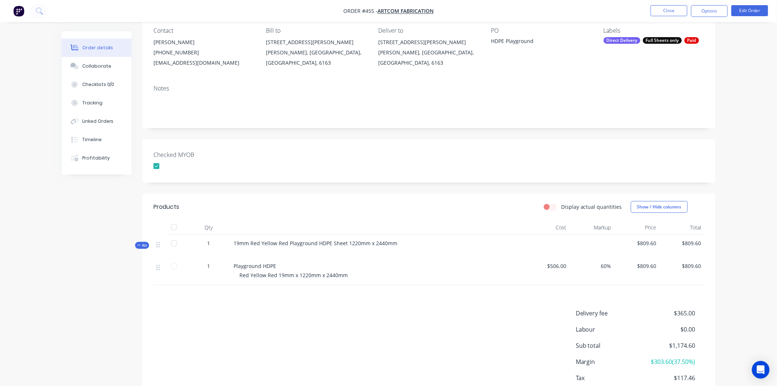
scroll to position [0, 0]
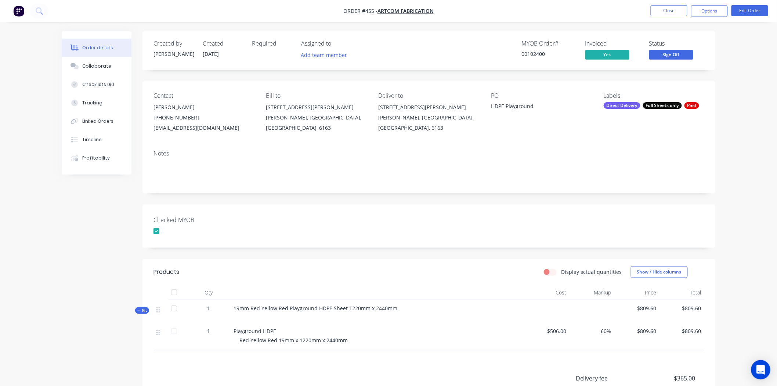
click at [764, 369] on icon "Open Intercom Messenger" at bounding box center [760, 370] width 8 height 10
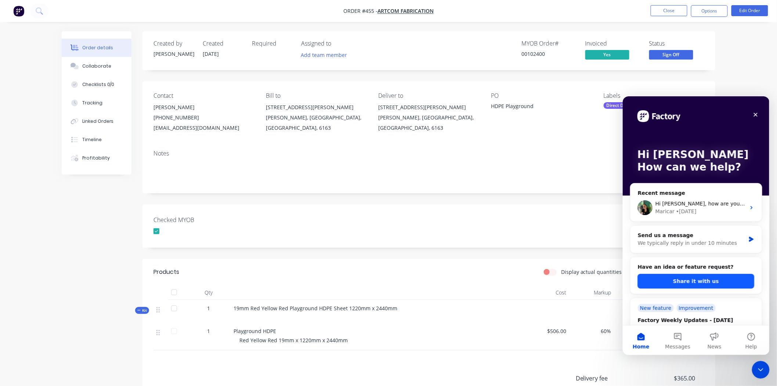
click at [694, 280] on button "Share it with us" at bounding box center [695, 280] width 117 height 15
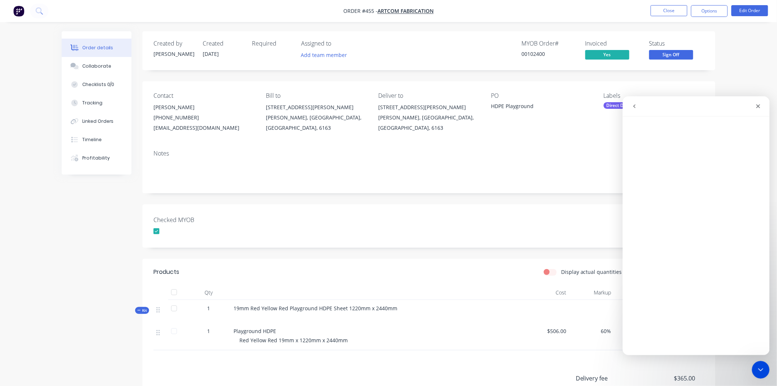
click at [535, 223] on div "Checked MYOB" at bounding box center [428, 225] width 573 height 43
click at [757, 107] on icon "Close" at bounding box center [758, 106] width 4 height 4
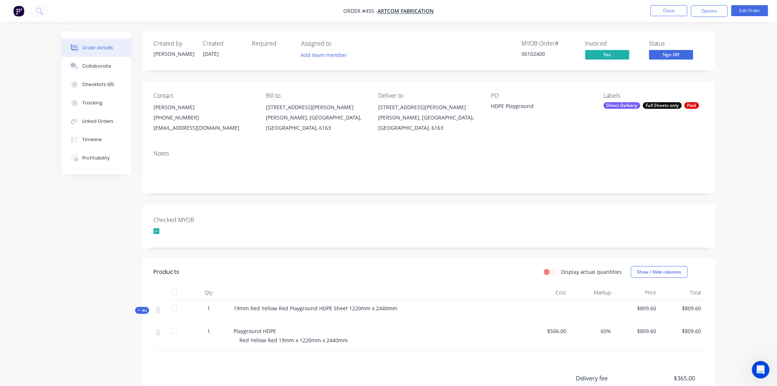
click at [600, 199] on div "Created by [PERSON_NAME] Created [DATE] Required Assigned to Add team member MY…" at bounding box center [428, 258] width 573 height 455
click at [673, 56] on span "Sign Off" at bounding box center [671, 54] width 44 height 9
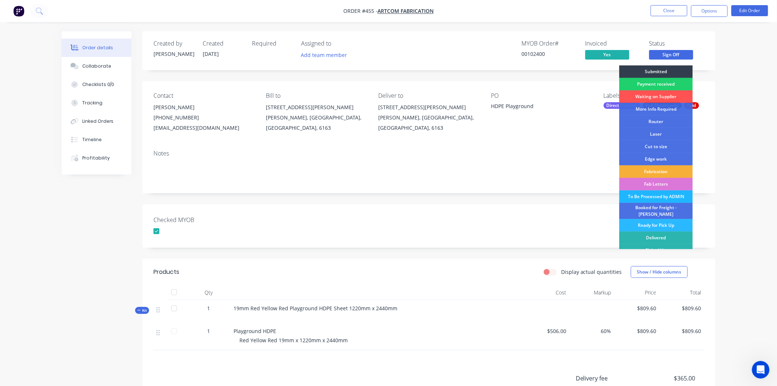
click at [649, 196] on div "To Be Processed by ADMIN" at bounding box center [655, 196] width 73 height 12
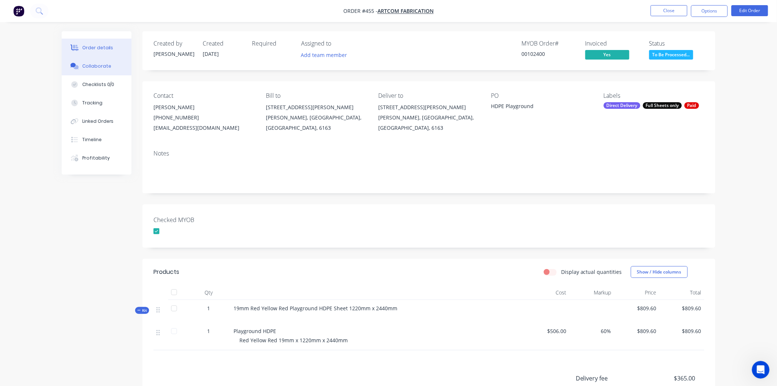
click at [95, 65] on div "Collaborate" at bounding box center [96, 66] width 29 height 7
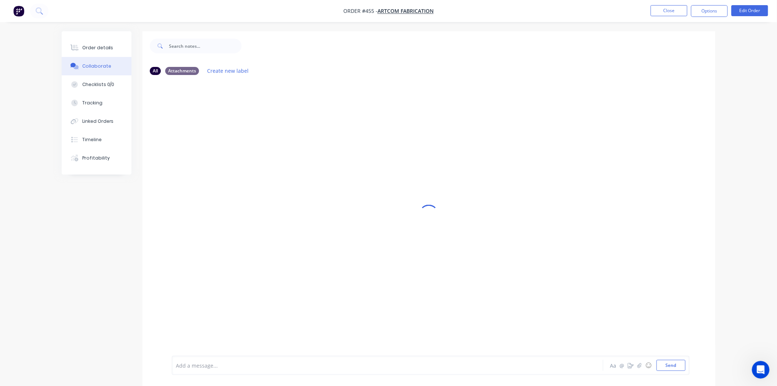
drag, startPoint x: 225, startPoint y: 365, endPoint x: 236, endPoint y: 360, distance: 11.8
click at [225, 365] on div at bounding box center [367, 365] width 382 height 8
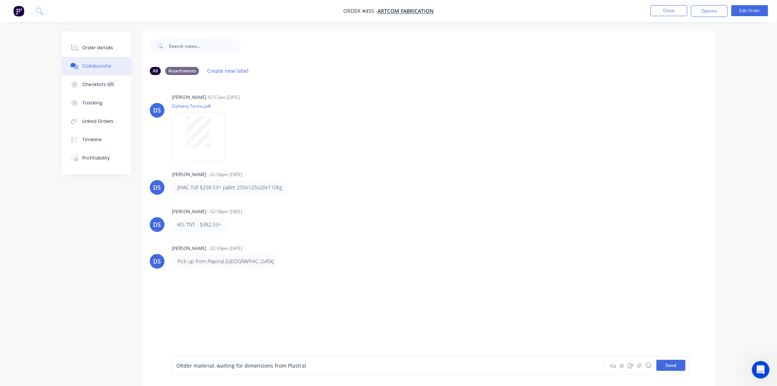
click at [671, 366] on button "Send" at bounding box center [671, 365] width 29 height 11
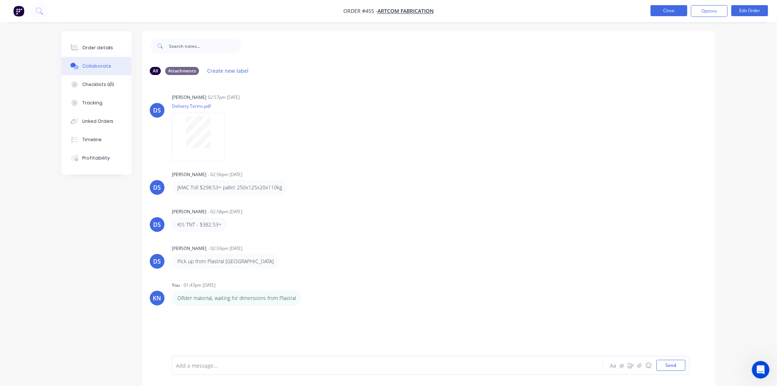
click at [673, 11] on button "Close" at bounding box center [669, 10] width 37 height 11
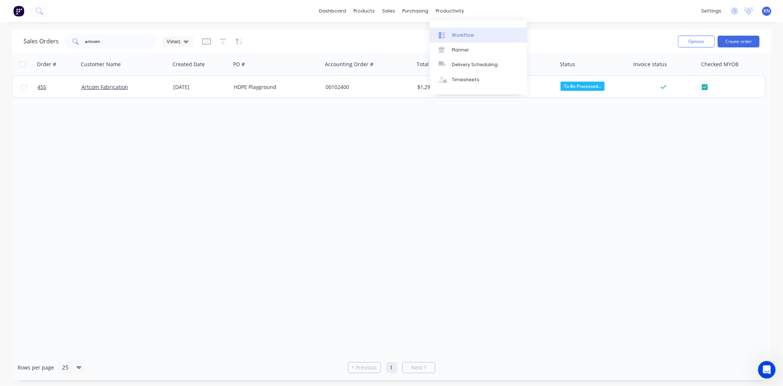
click at [463, 35] on div "Workflow" at bounding box center [463, 35] width 22 height 7
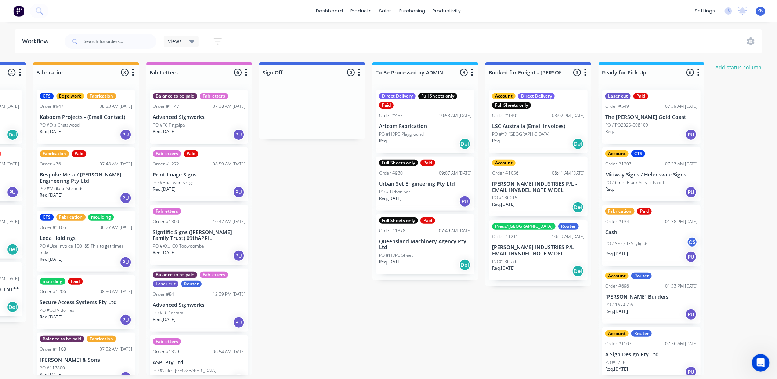
scroll to position [0, 980]
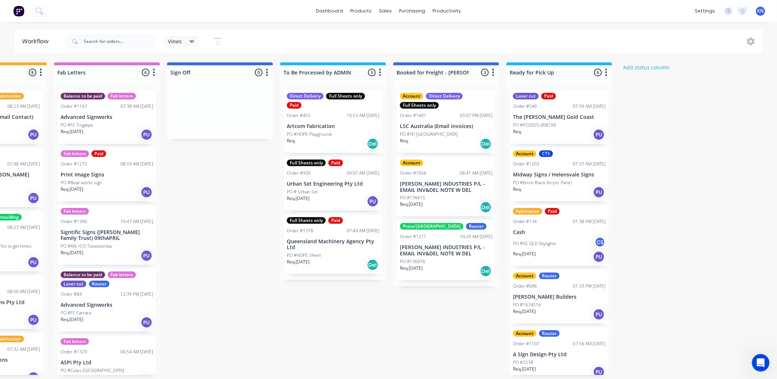
click at [447, 196] on div "PO #136615" at bounding box center [446, 198] width 93 height 7
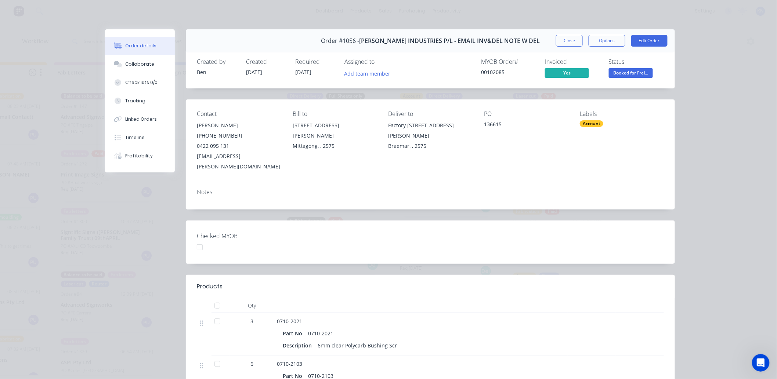
click at [199, 240] on div at bounding box center [199, 247] width 15 height 15
click at [140, 64] on div "Collaborate" at bounding box center [140, 64] width 29 height 7
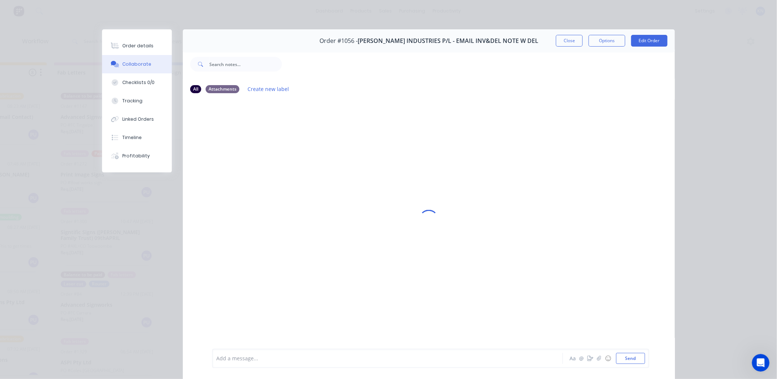
click at [306, 364] on div "Add a message..." at bounding box center [377, 358] width 322 height 11
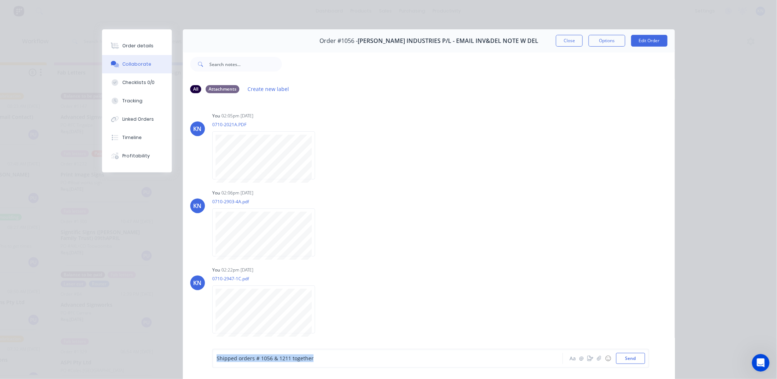
drag, startPoint x: 333, startPoint y: 358, endPoint x: 194, endPoint y: 360, distance: 139.6
click at [194, 360] on div "Shipped orders # 1056 & 1211 together Aa @ ☺ Send" at bounding box center [429, 358] width 492 height 41
copy span "Shipped orders # 1056 & 1211 together"
click at [625, 356] on button "Send" at bounding box center [630, 358] width 29 height 11
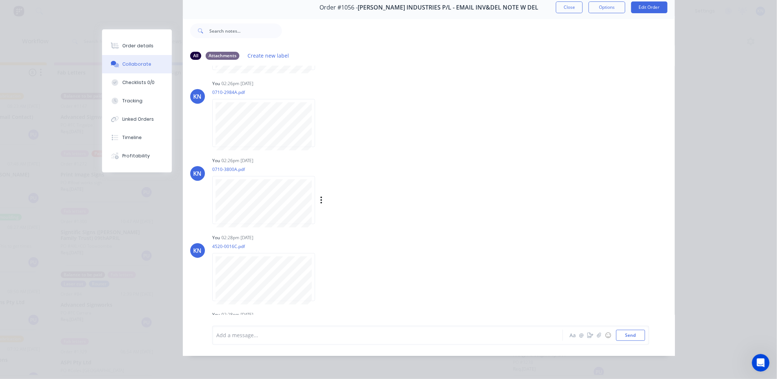
scroll to position [0, 0]
click at [130, 45] on div "Order details" at bounding box center [138, 46] width 31 height 7
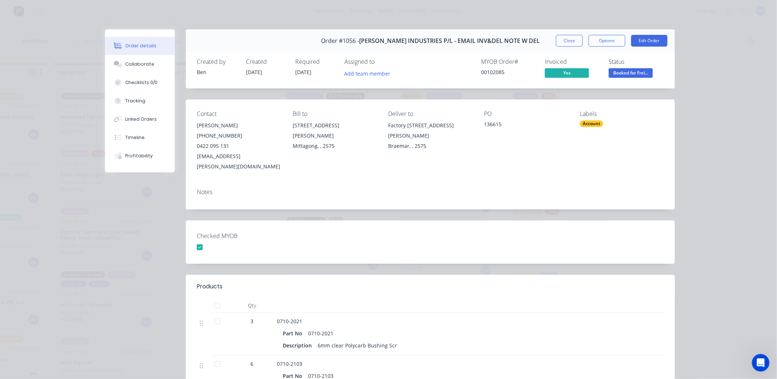
scroll to position [0, 980]
click at [569, 40] on button "Close" at bounding box center [569, 41] width 27 height 12
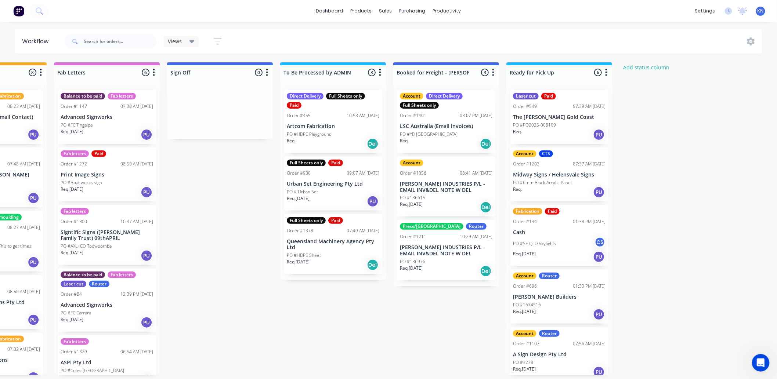
click at [439, 254] on p "[PERSON_NAME] INDUSTRIES P/L - EMAIL INV&DEL NOTE W DEL" at bounding box center [446, 251] width 93 height 12
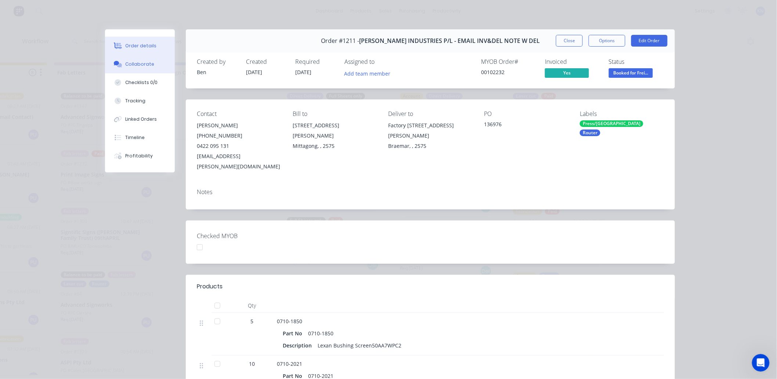
click at [135, 65] on div "Collaborate" at bounding box center [140, 64] width 29 height 7
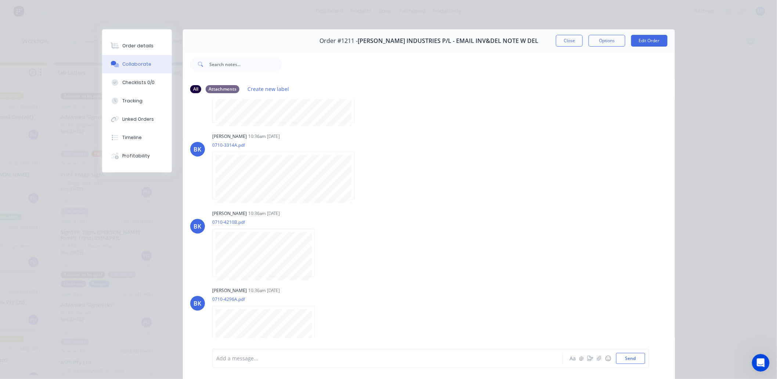
scroll to position [512, 0]
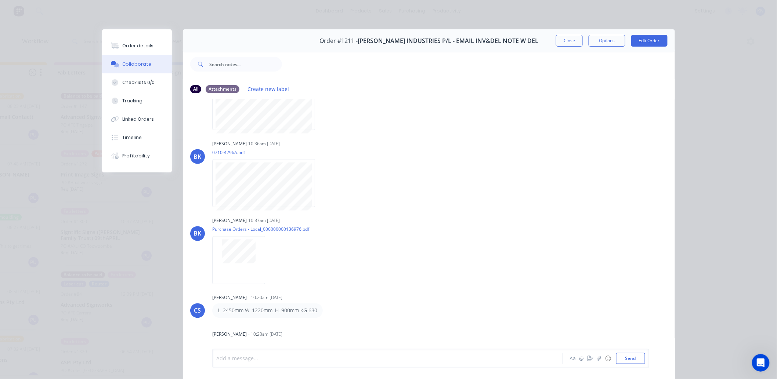
click at [248, 358] on div at bounding box center [377, 359] width 321 height 8
click at [624, 357] on button "Send" at bounding box center [630, 358] width 29 height 11
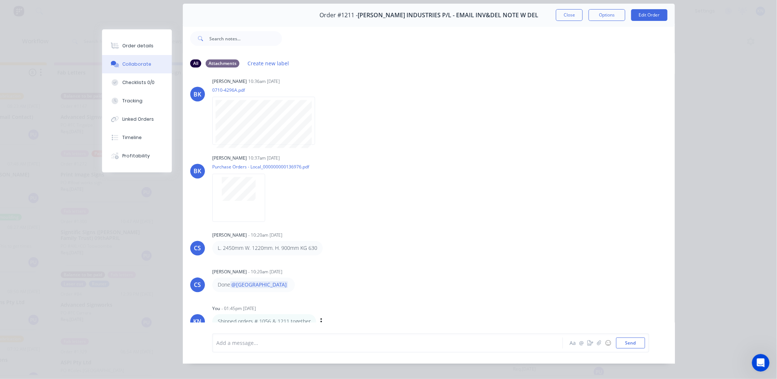
scroll to position [39, 0]
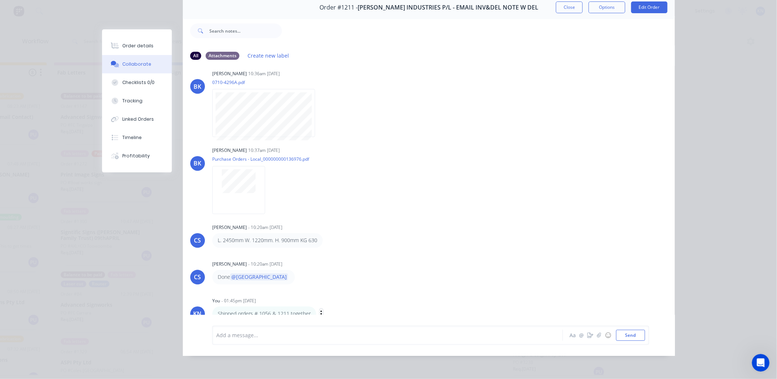
click at [321, 311] on icon "button" at bounding box center [321, 314] width 1 height 7
click at [333, 295] on button "Edit" at bounding box center [348, 301] width 46 height 12
click at [636, 334] on button "Send" at bounding box center [630, 335] width 29 height 11
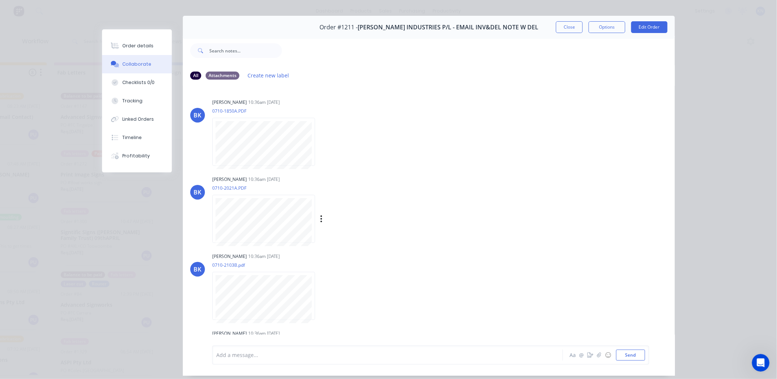
scroll to position [0, 0]
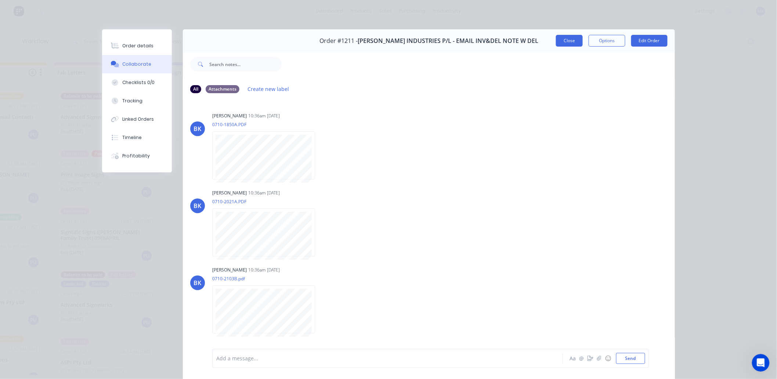
click at [570, 42] on button "Close" at bounding box center [569, 41] width 27 height 12
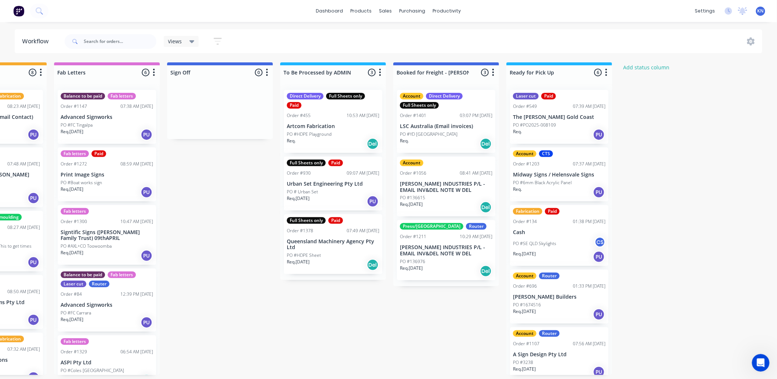
scroll to position [0, 980]
